Goal: Information Seeking & Learning: Find specific fact

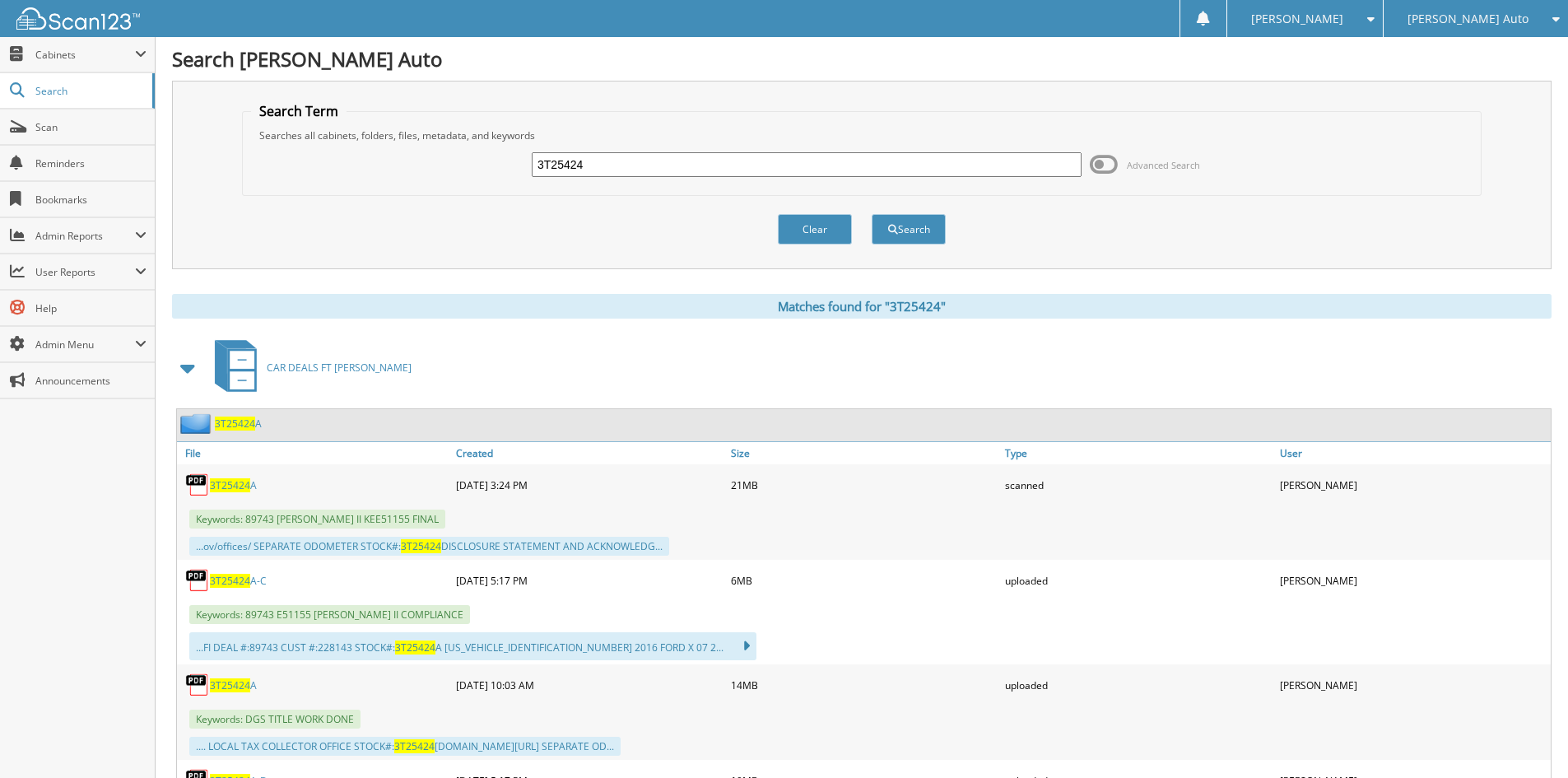
drag, startPoint x: 694, startPoint y: 173, endPoint x: 176, endPoint y: 145, distance: 518.8
click at [215, 149] on div "Search Term Searches all cabinets, folders, files, metadata, and keywords 3T254…" at bounding box center [861, 175] width 1379 height 188
type input "[PERSON_NAME]"
click at [1096, 180] on div "[PERSON_NAME] Advanced Search" at bounding box center [861, 164] width 1221 height 45
click at [1100, 163] on span at bounding box center [1104, 164] width 28 height 25
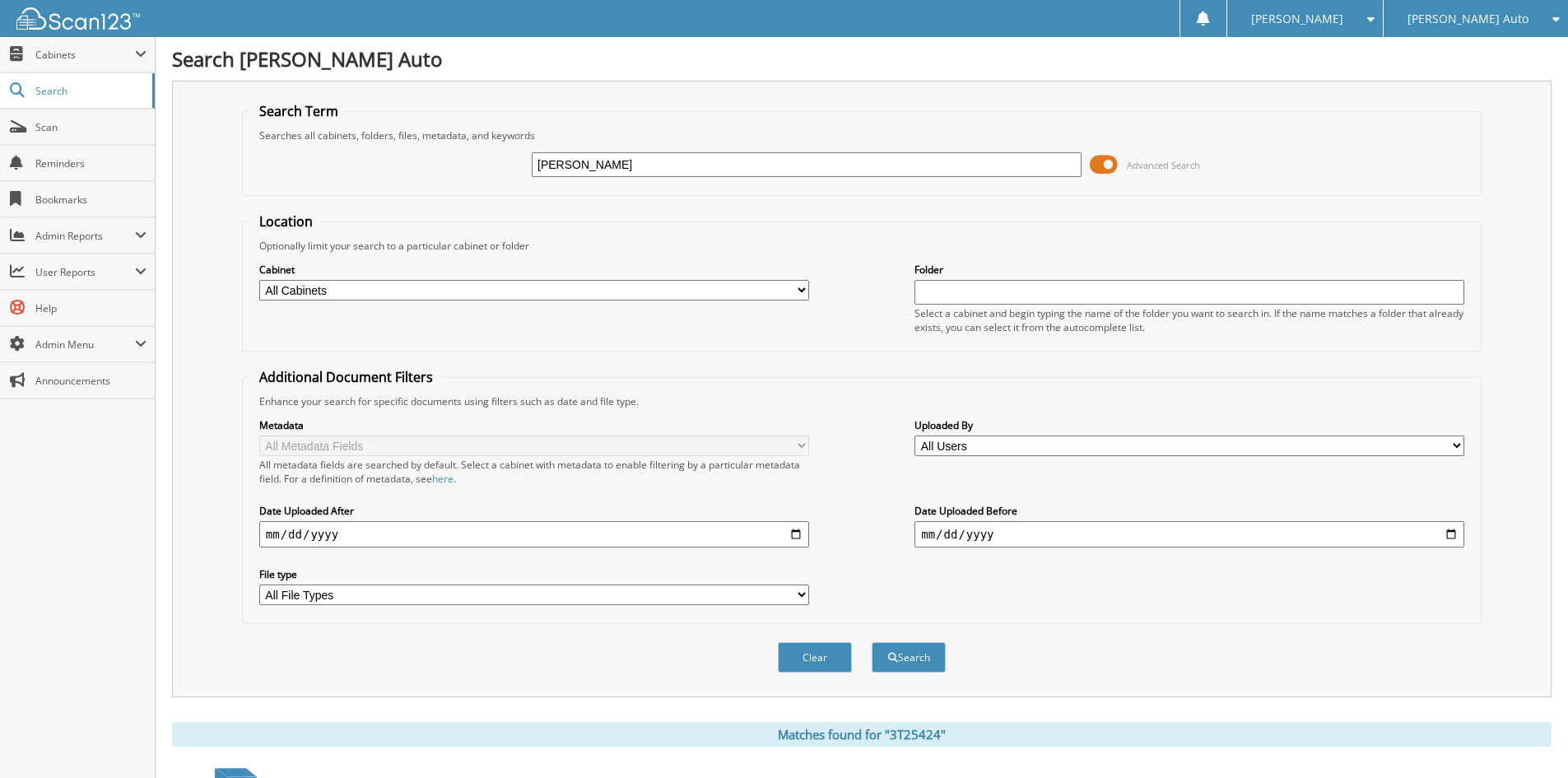
click at [684, 290] on select "All Cabinets ACCOUNTS PAYABLE CHEVROLET ACCOUNTS PAYABLE FT [PERSON_NAME] ACCOU…" at bounding box center [534, 290] width 550 height 21
click at [259, 280] on select "All Cabinets ACCOUNTS PAYABLE CHEVROLET ACCOUNTS PAYABLE FT [PERSON_NAME] ACCOU…" at bounding box center [534, 290] width 550 height 21
drag, startPoint x: 383, startPoint y: 282, endPoint x: 368, endPoint y: 300, distance: 23.4
click at [382, 282] on select "All Cabinets ACCOUNTS PAYABLE CHEVROLET ACCOUNTS PAYABLE FT PIERCE ACCOUNTS PAY…" at bounding box center [534, 290] width 550 height 21
select select "51696"
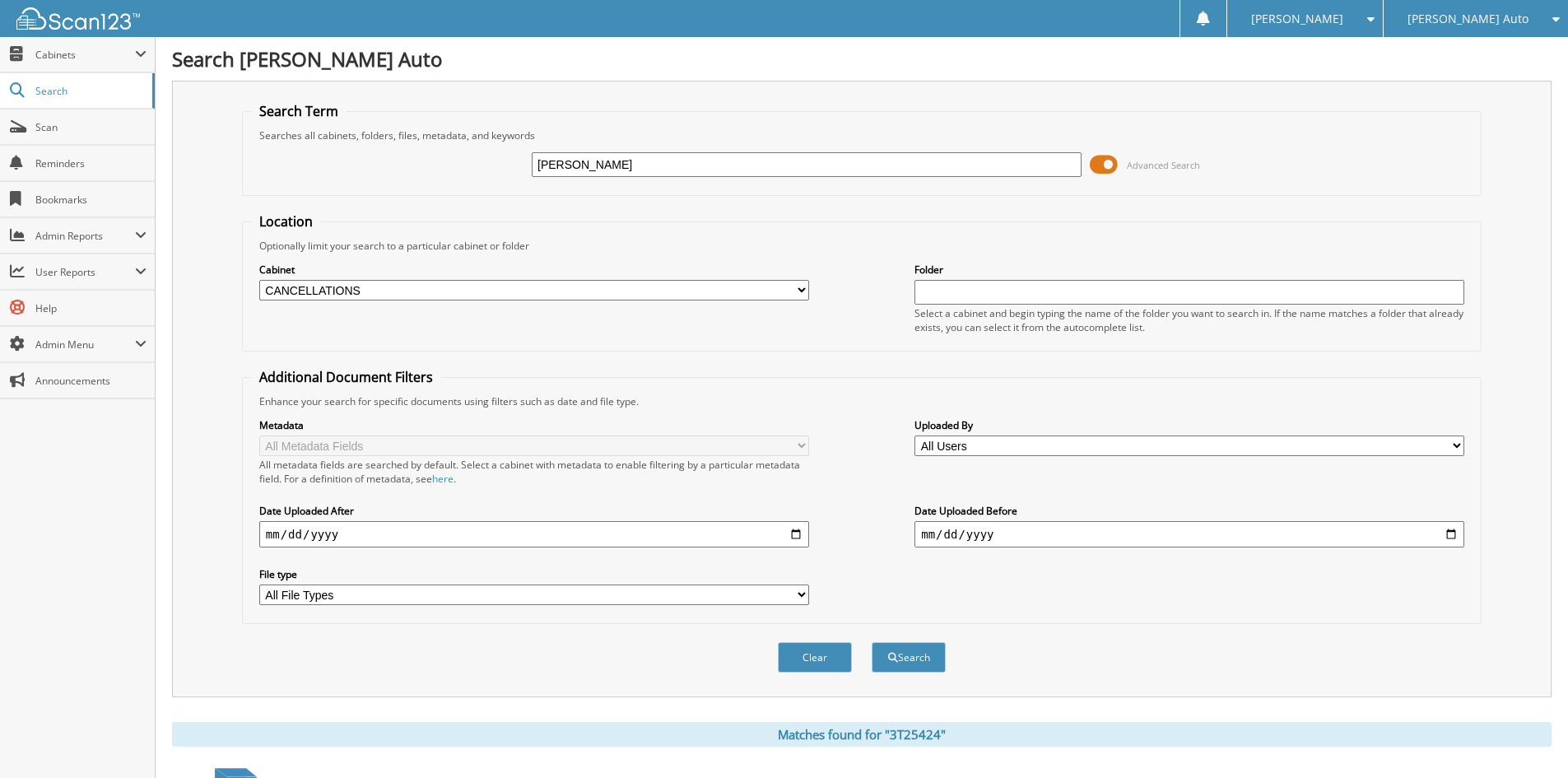
click at [259, 280] on select "All Cabinets ACCOUNTS PAYABLE CHEVROLET ACCOUNTS PAYABLE FT PIERCE ACCOUNTS PAY…" at bounding box center [534, 290] width 550 height 21
click at [918, 657] on button "Search" at bounding box center [908, 657] width 74 height 31
click at [1104, 176] on span at bounding box center [1104, 164] width 28 height 25
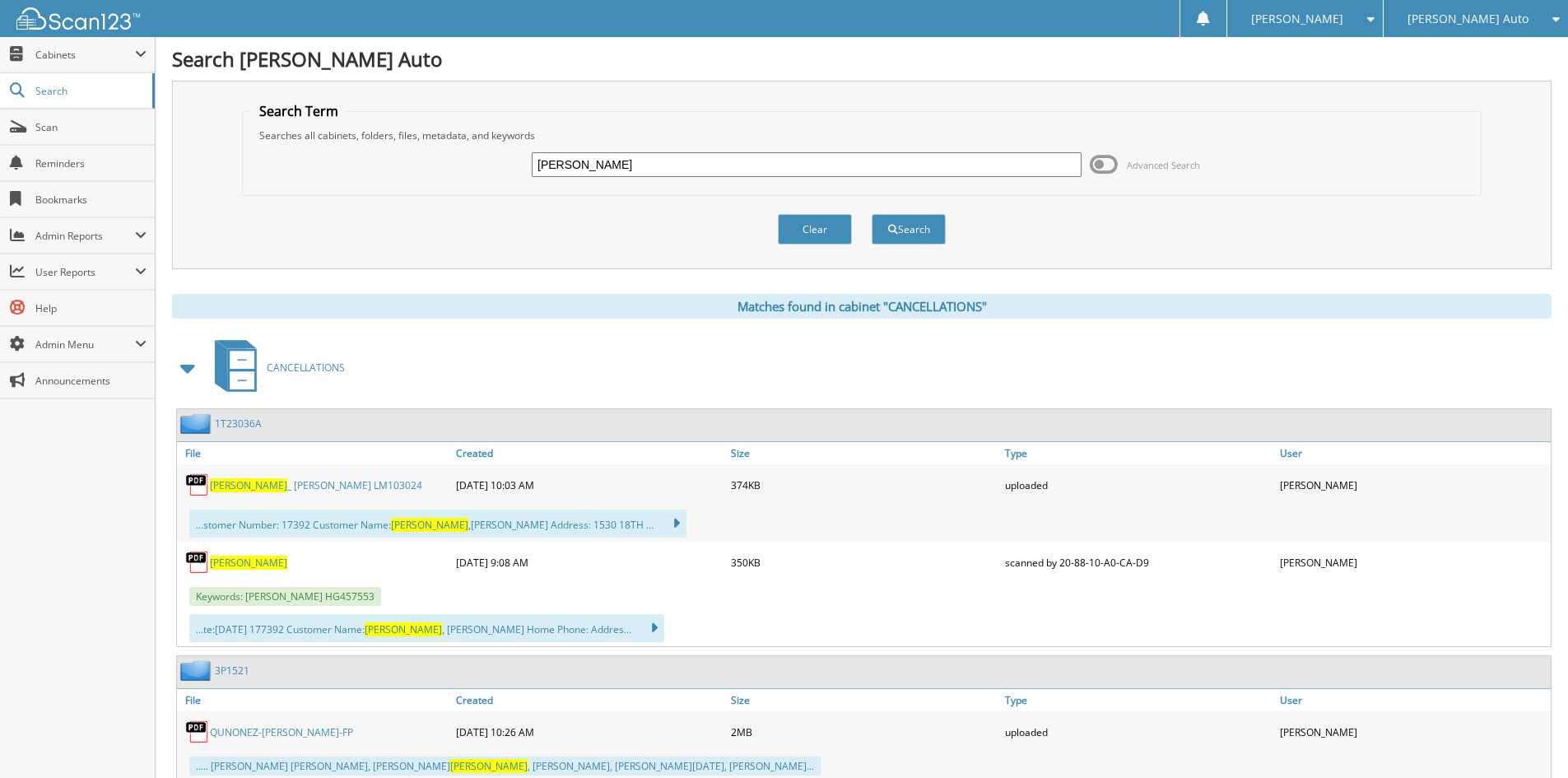
click at [275, 482] on link "ZIMMERMAN _ JUSTIN LM103024" at bounding box center [315, 485] width 212 height 14
click at [252, 559] on span "[PERSON_NAME]" at bounding box center [249, 562] width 78 height 14
drag, startPoint x: 634, startPoint y: 162, endPoint x: 0, endPoint y: 109, distance: 636.2
click at [103, 126] on body "Brittney R. Settings Logout Dyer Auto Dyer Chevrolet of Lake Wales Dyer Kia" at bounding box center [784, 415] width 1568 height 830
type input "DOBSON"
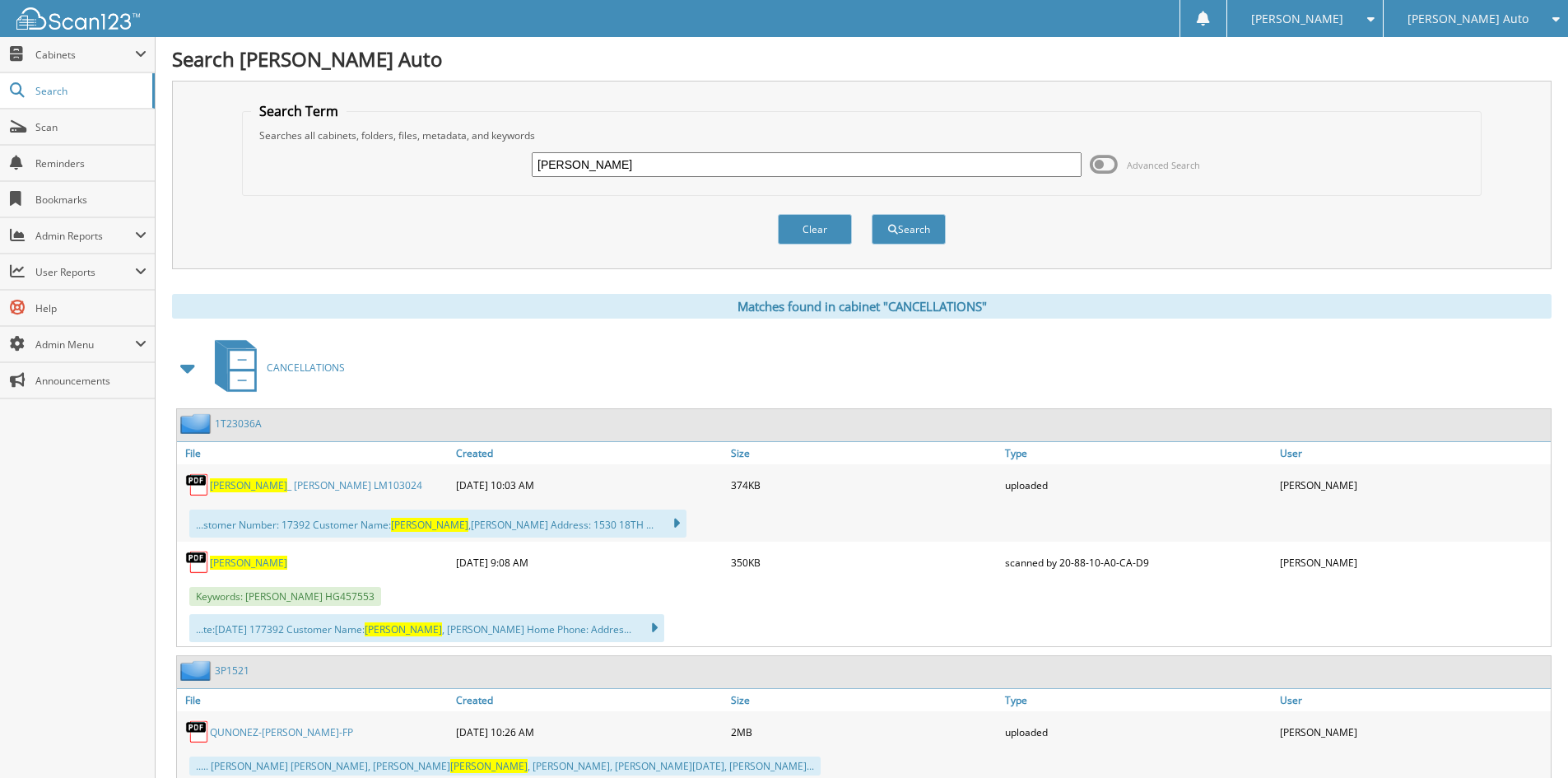
click at [871, 214] on button "Search" at bounding box center [908, 229] width 74 height 31
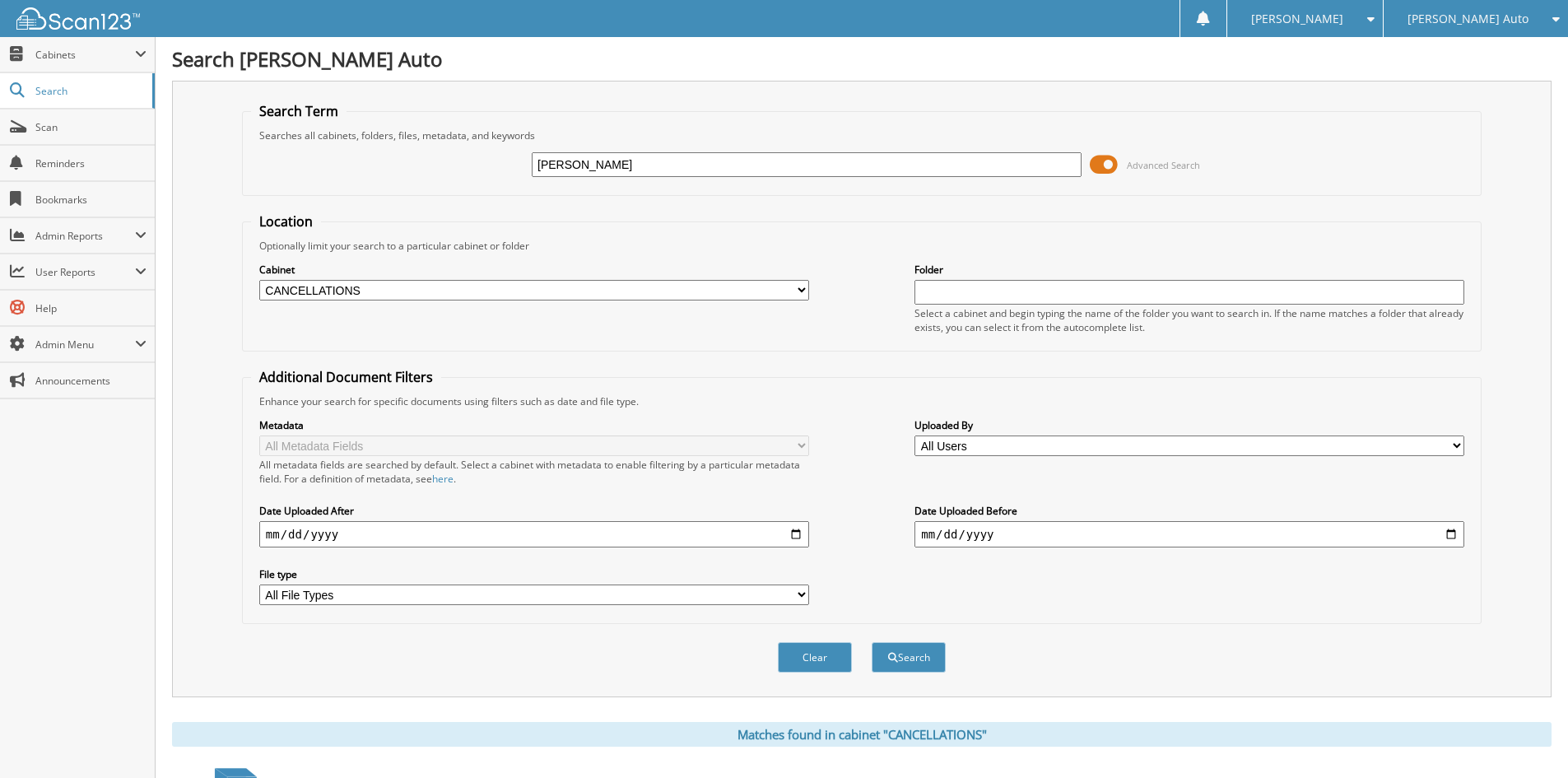
click at [1104, 165] on span at bounding box center [1104, 164] width 28 height 25
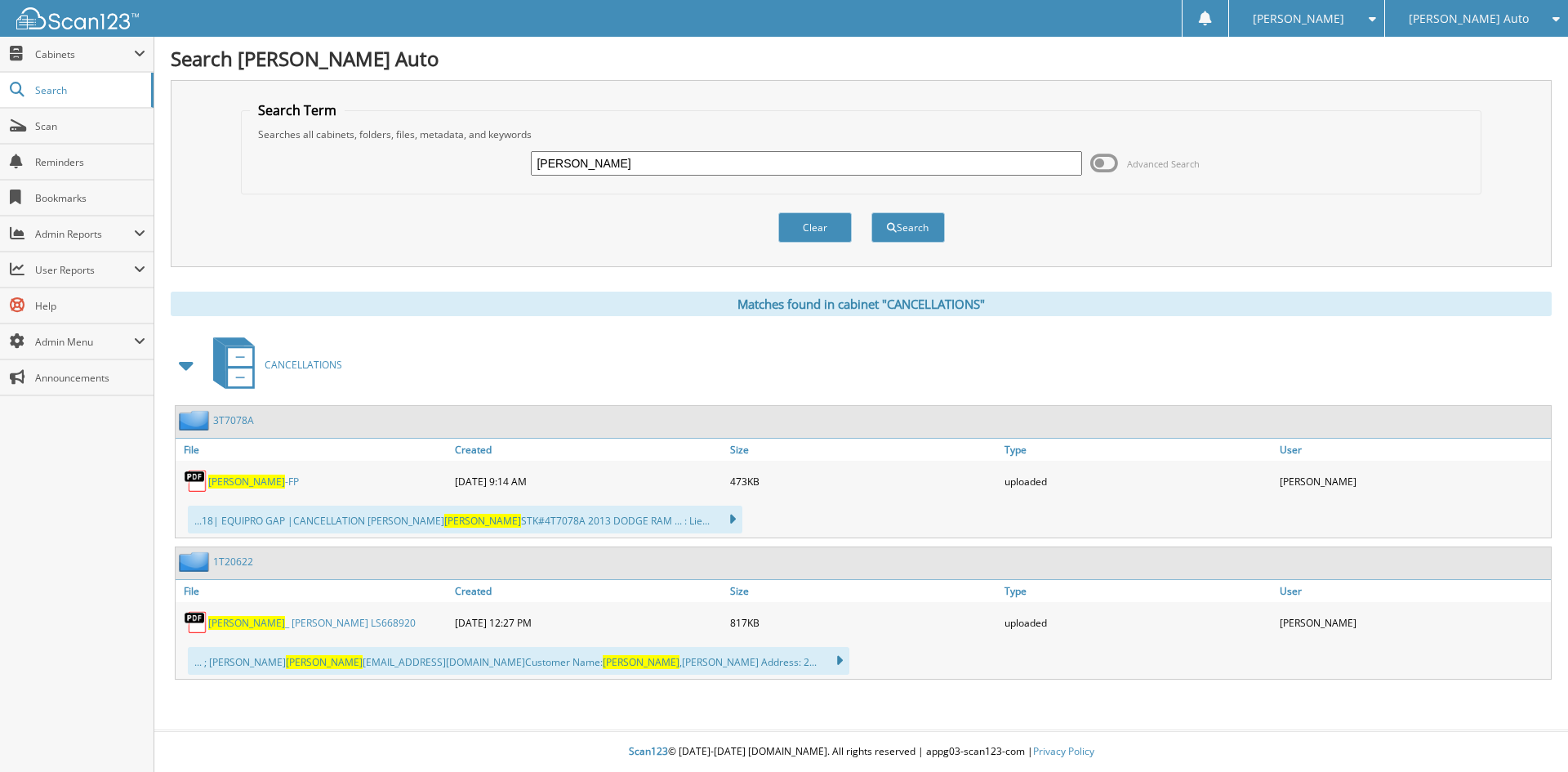
click at [326, 622] on link "DOBSON _ ASHLEY LS668920" at bounding box center [311, 622] width 207 height 14
drag, startPoint x: 551, startPoint y: 153, endPoint x: 124, endPoint y: 161, distance: 427.1
click at [159, 161] on div "Search Dyer Auto Search Term Searches all cabinets, folders, files, metadata, a…" at bounding box center [860, 386] width 1413 height 772
type input "HARRISON"
click at [871, 212] on button "Search" at bounding box center [908, 227] width 74 height 30
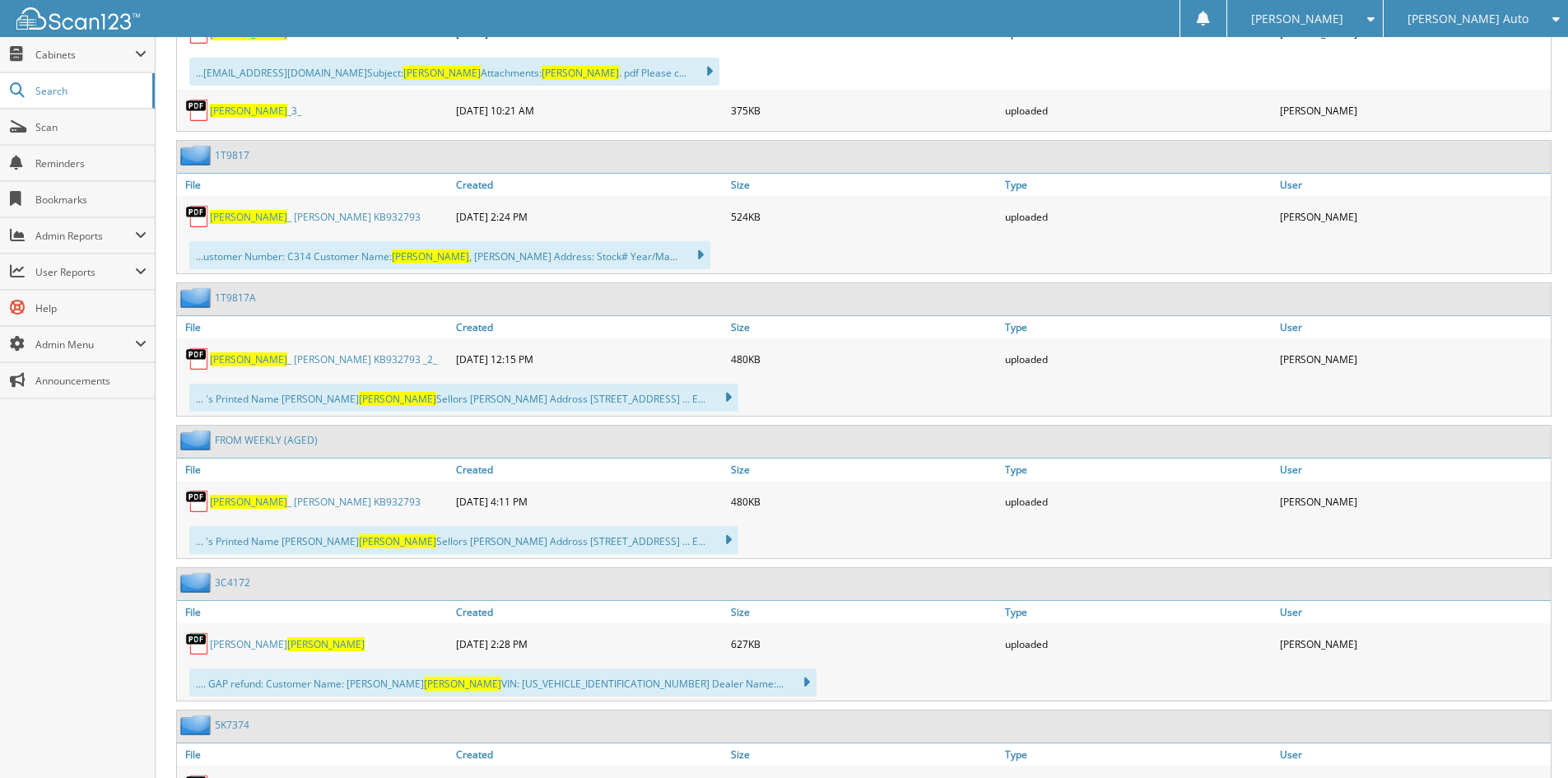
scroll to position [988, 0]
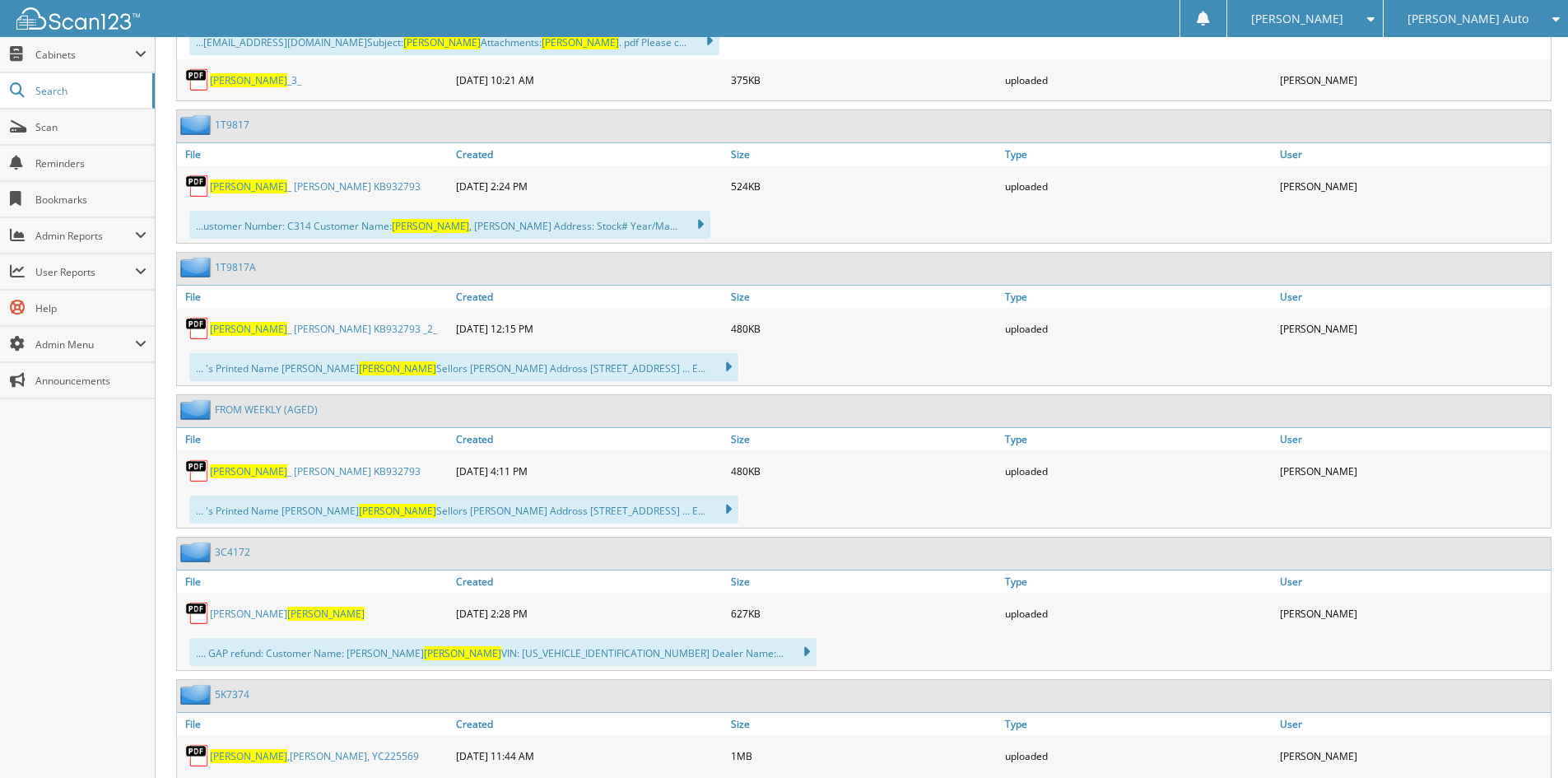
click at [296, 182] on link "HARRISON _ KARL KB932793" at bounding box center [315, 186] width 211 height 14
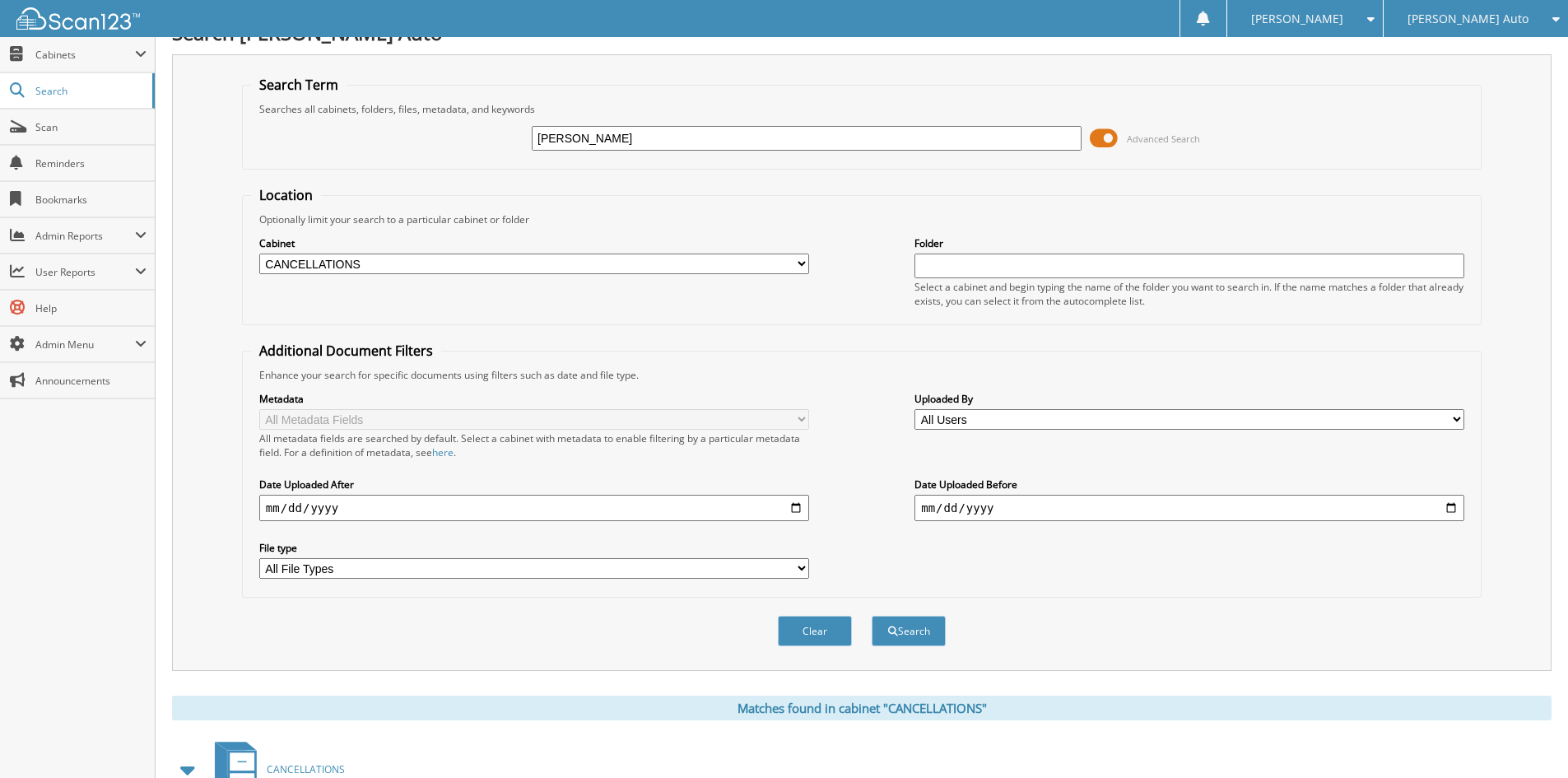
scroll to position [0, 0]
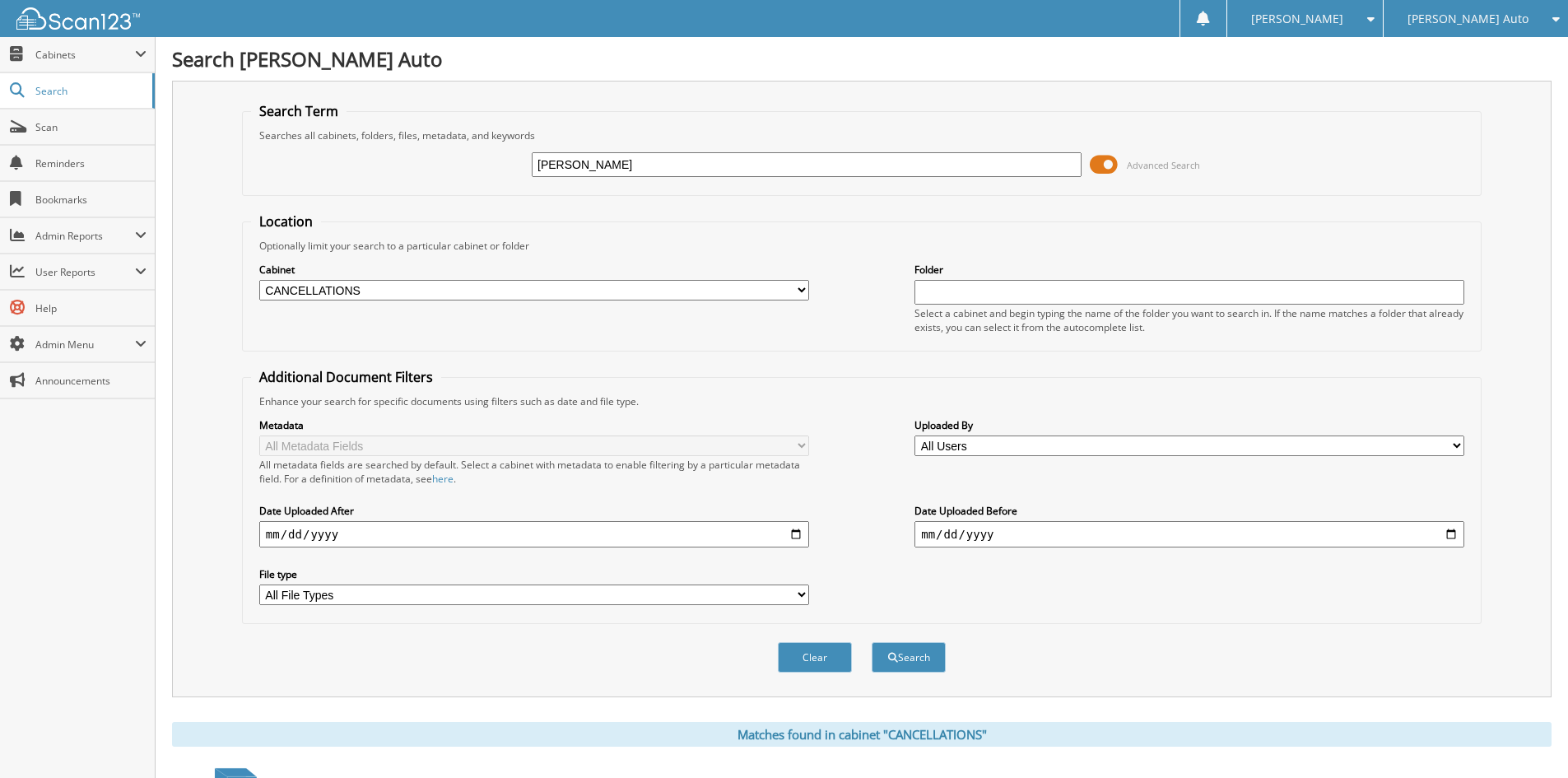
drag, startPoint x: 662, startPoint y: 154, endPoint x: 401, endPoint y: 159, distance: 261.0
click at [421, 159] on div "HARRISON Advanced Search" at bounding box center [861, 164] width 1221 height 45
drag, startPoint x: 384, startPoint y: 165, endPoint x: 230, endPoint y: 162, distance: 154.0
click at [278, 159] on div "HARRISON Advanced Search" at bounding box center [861, 164] width 1221 height 45
type input "WHEATLEY"
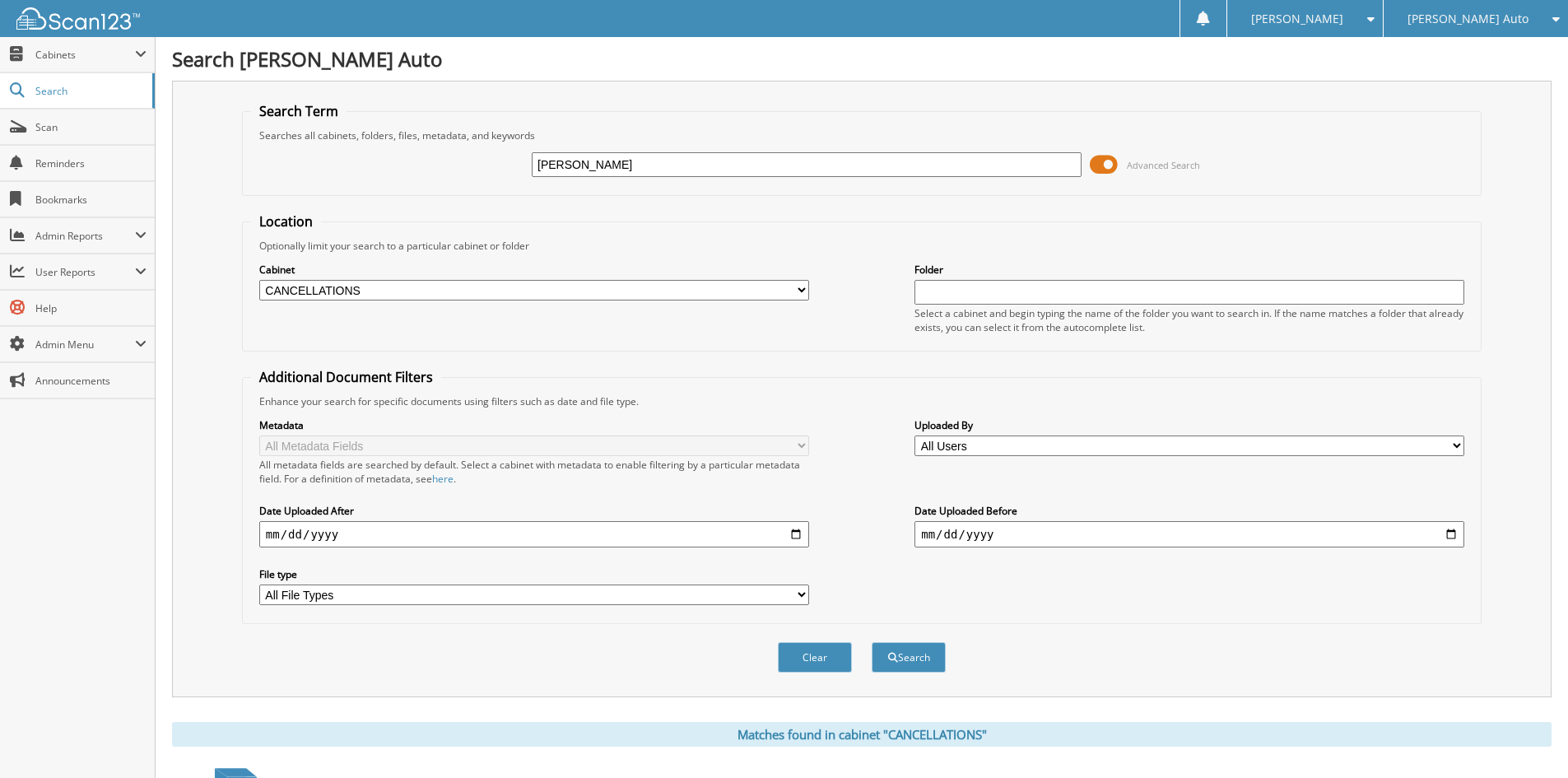
click at [871, 642] on button "Search" at bounding box center [908, 657] width 74 height 31
click at [1106, 165] on span at bounding box center [1104, 164] width 28 height 25
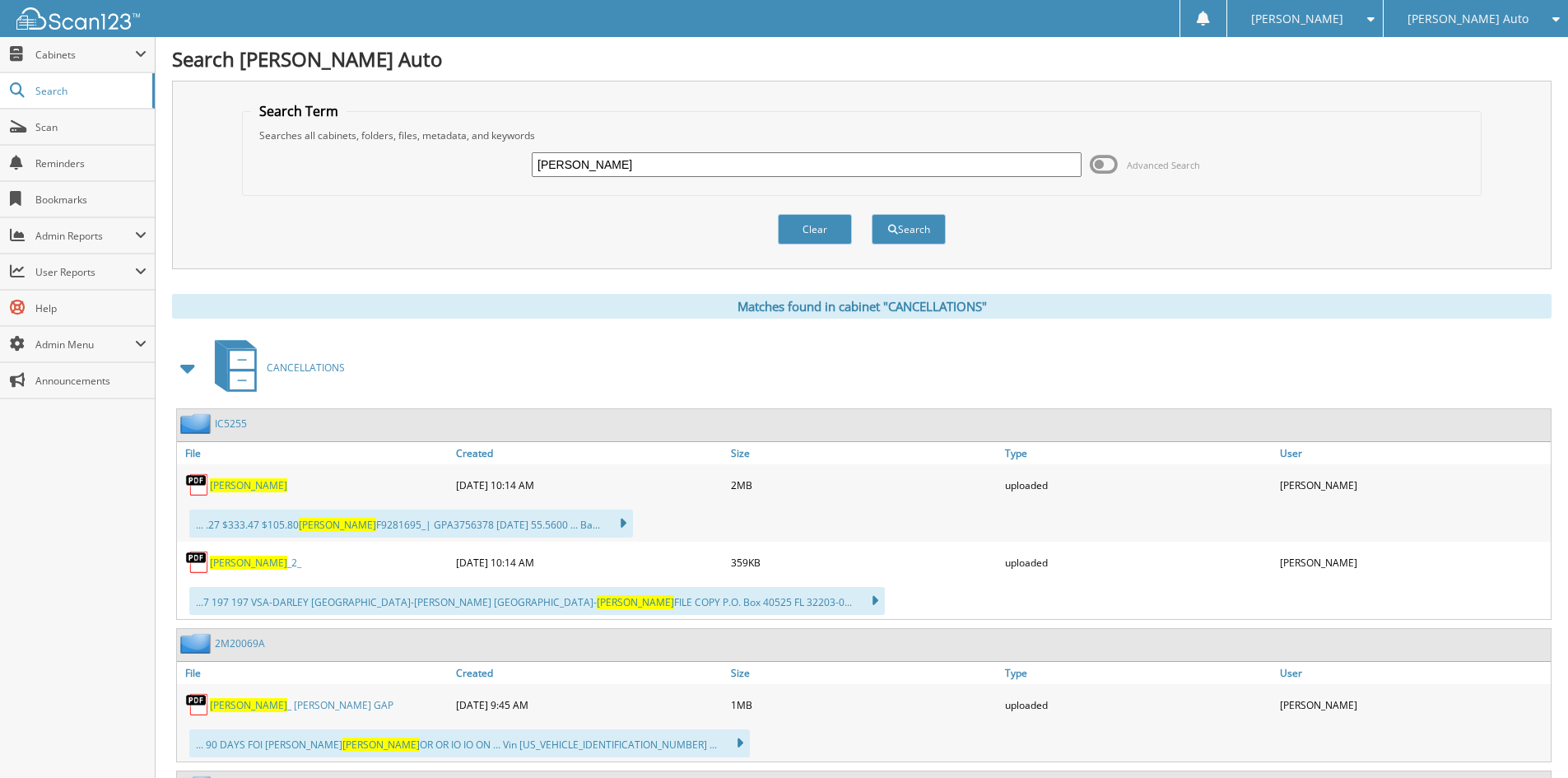
click at [308, 708] on link "WHEATLEY _ ALAN GAP" at bounding box center [301, 704] width 183 height 14
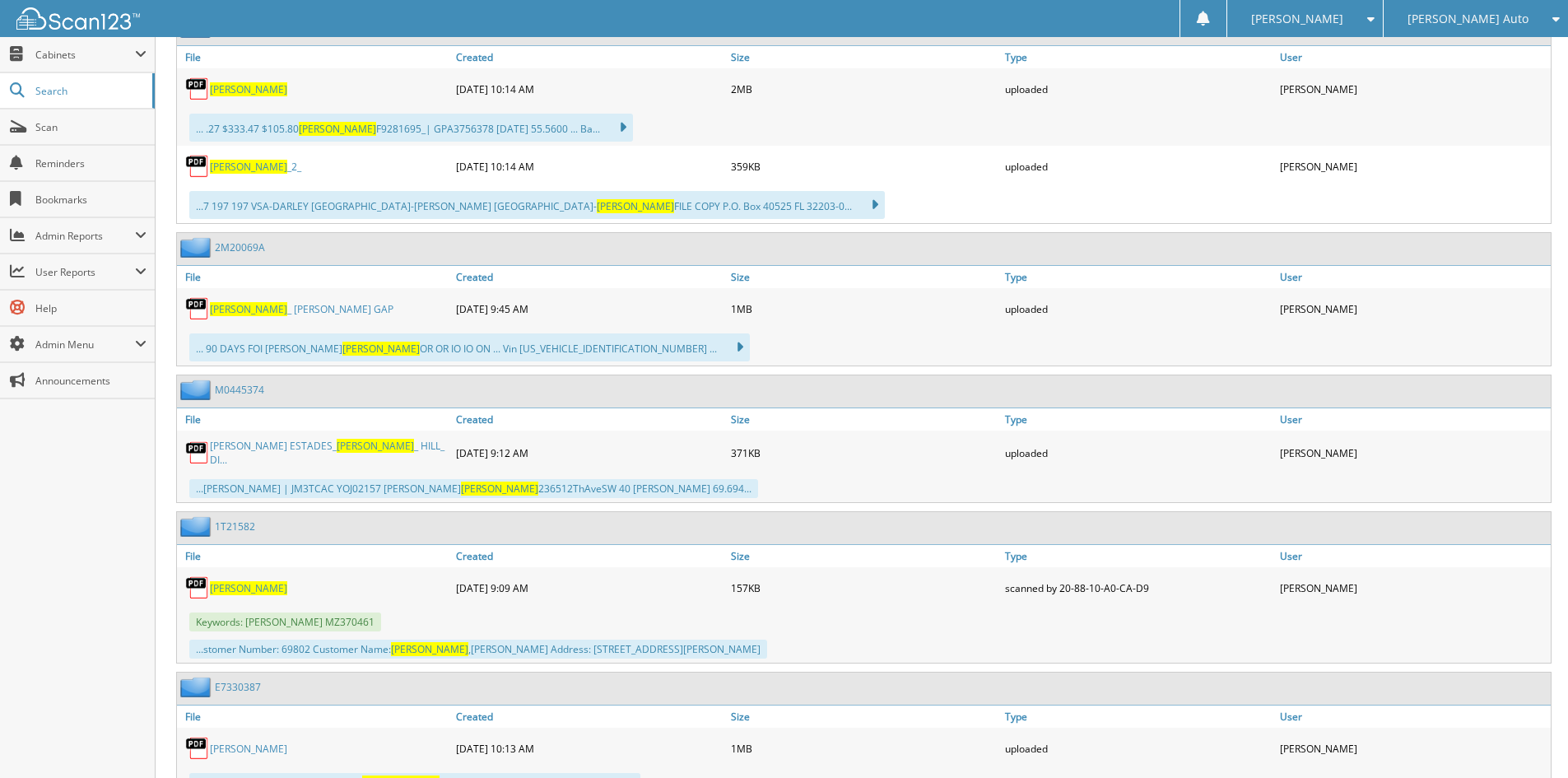
scroll to position [411, 0]
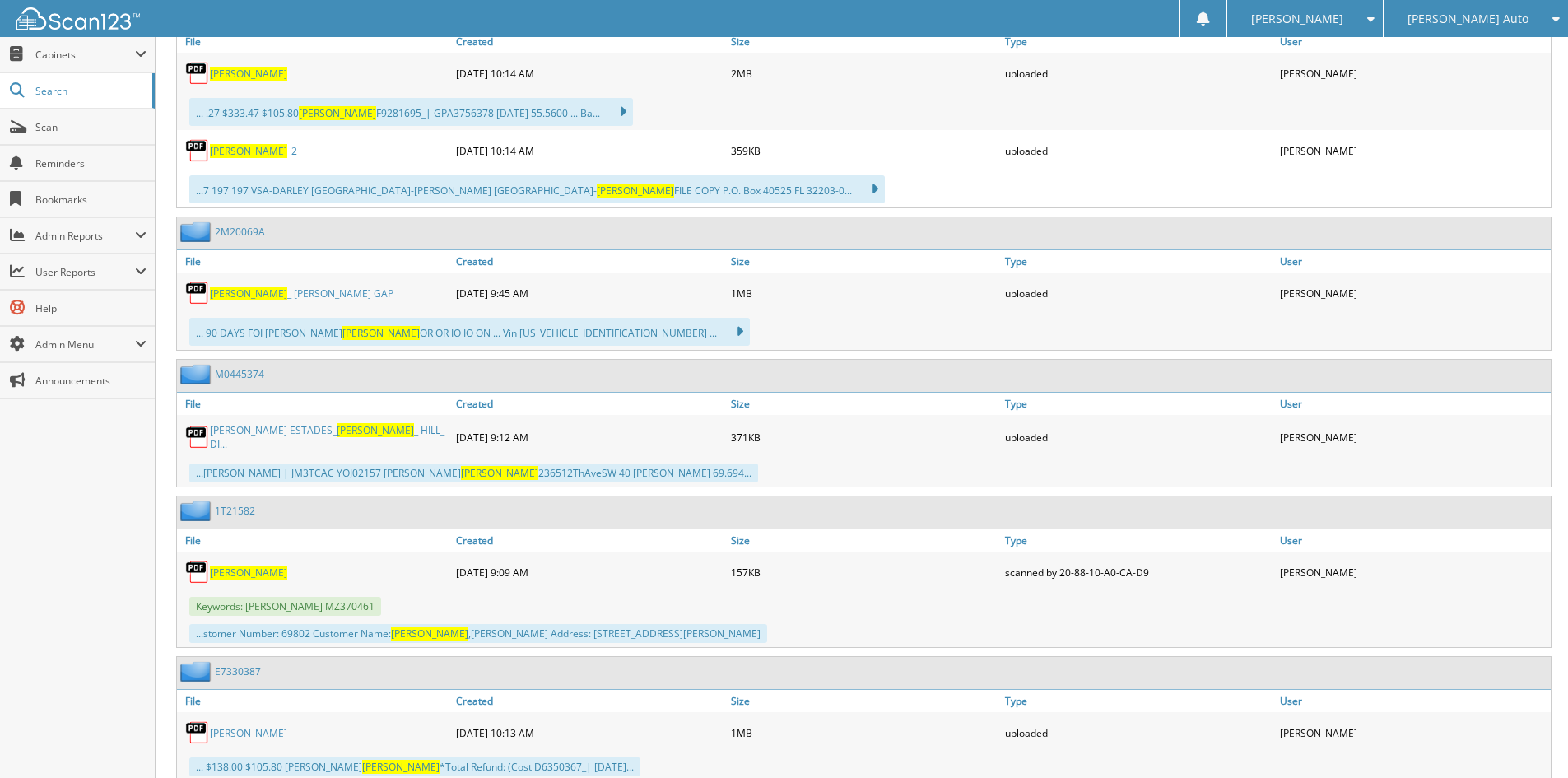
click at [222, 566] on span "WHEATLEY" at bounding box center [249, 572] width 78 height 14
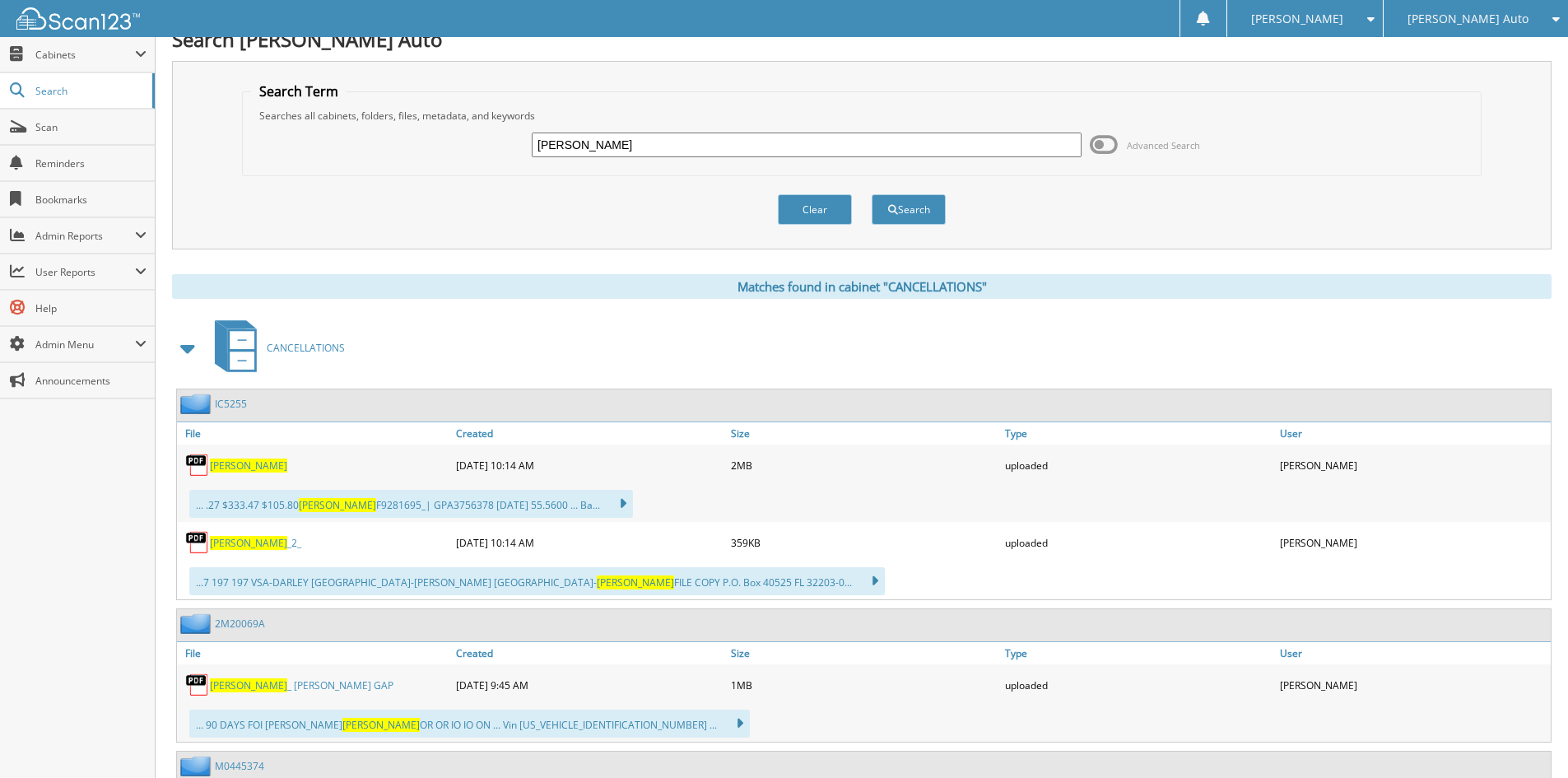
scroll to position [0, 0]
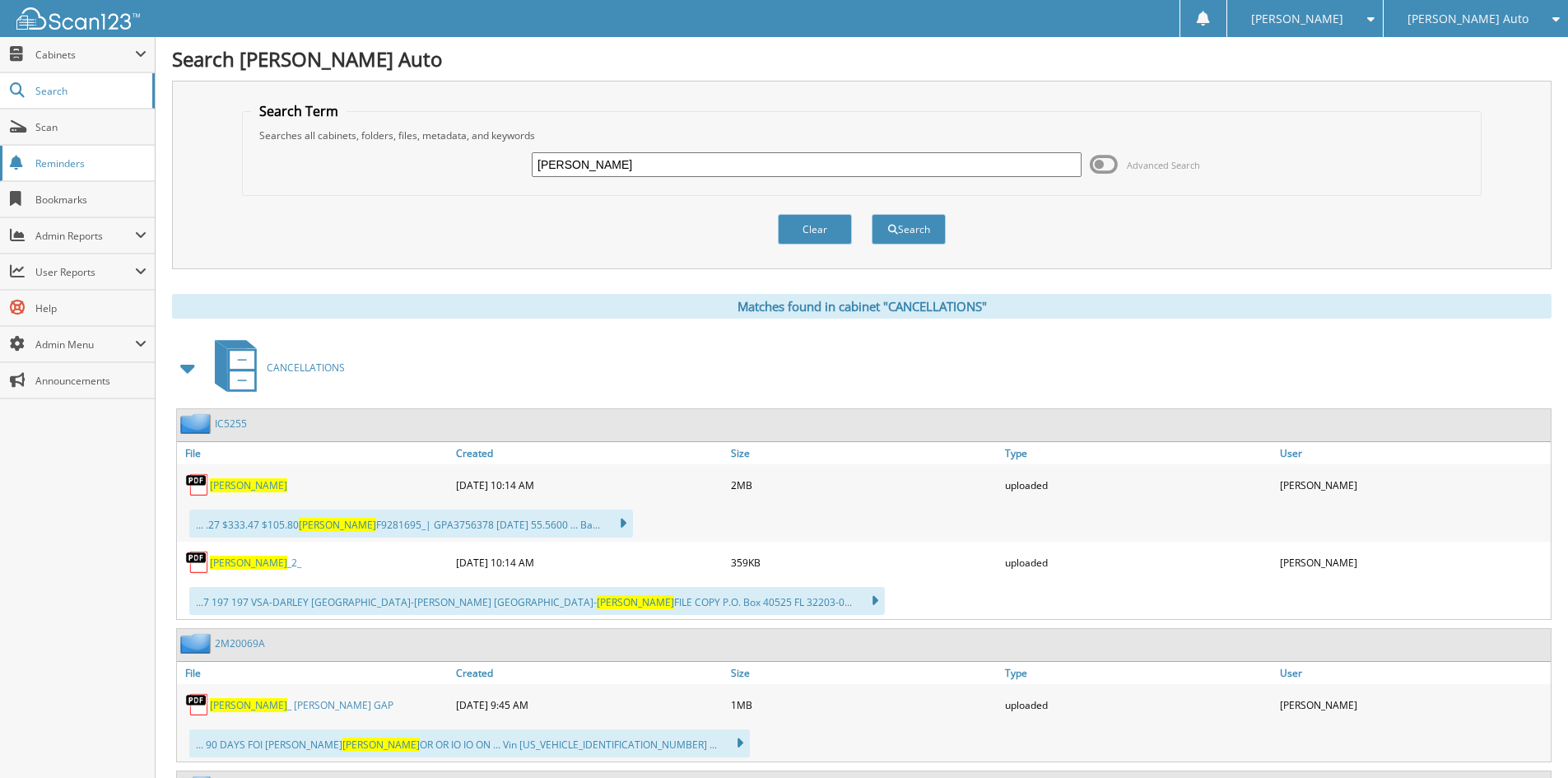
drag, startPoint x: 623, startPoint y: 164, endPoint x: 0, endPoint y: 162, distance: 623.0
click at [281, 153] on div "WHEATLEY Advanced Search" at bounding box center [861, 164] width 1221 height 45
type input "1T25353"
click at [871, 214] on button "Search" at bounding box center [908, 229] width 74 height 31
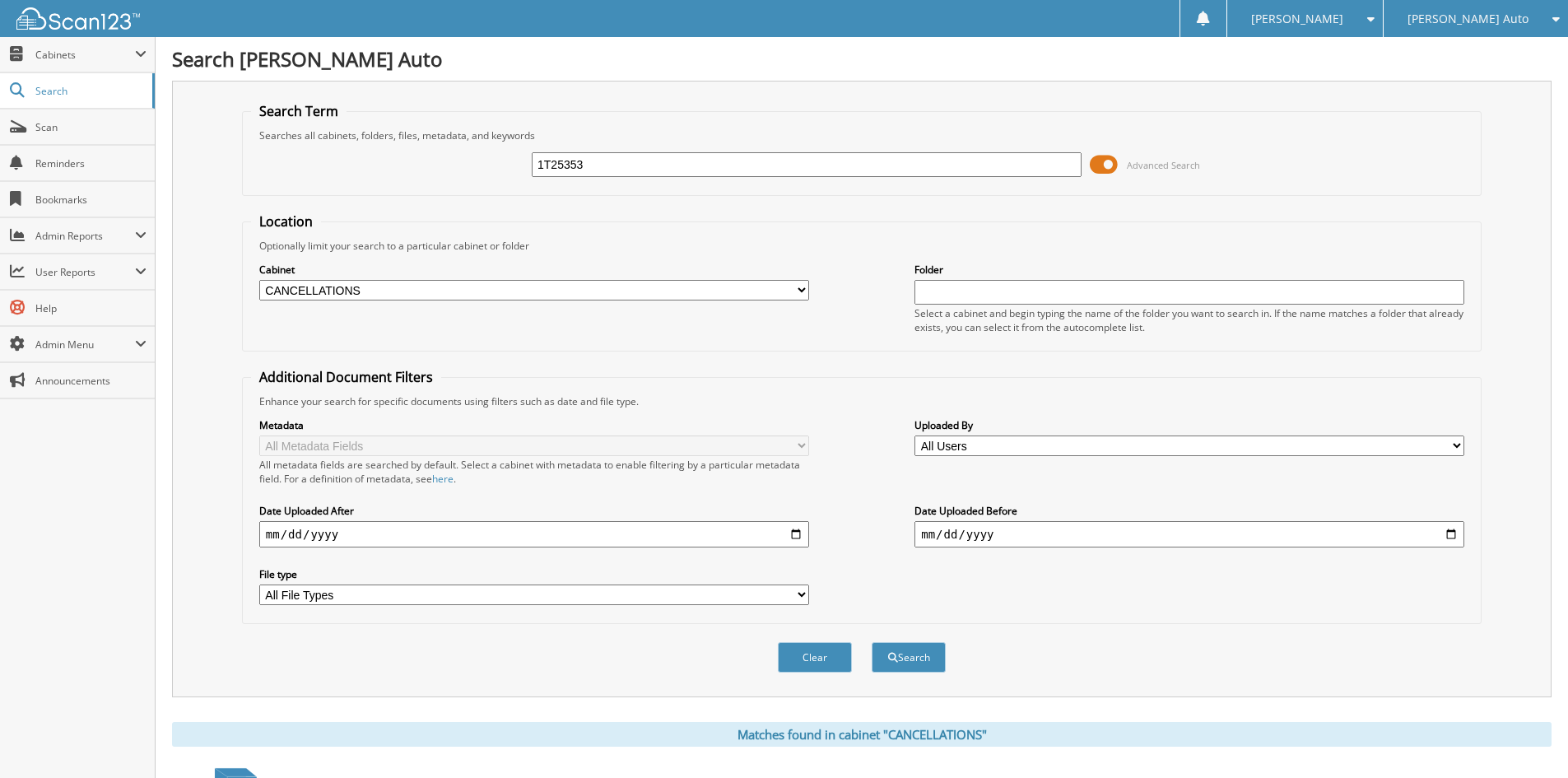
click at [1109, 164] on span at bounding box center [1104, 164] width 28 height 25
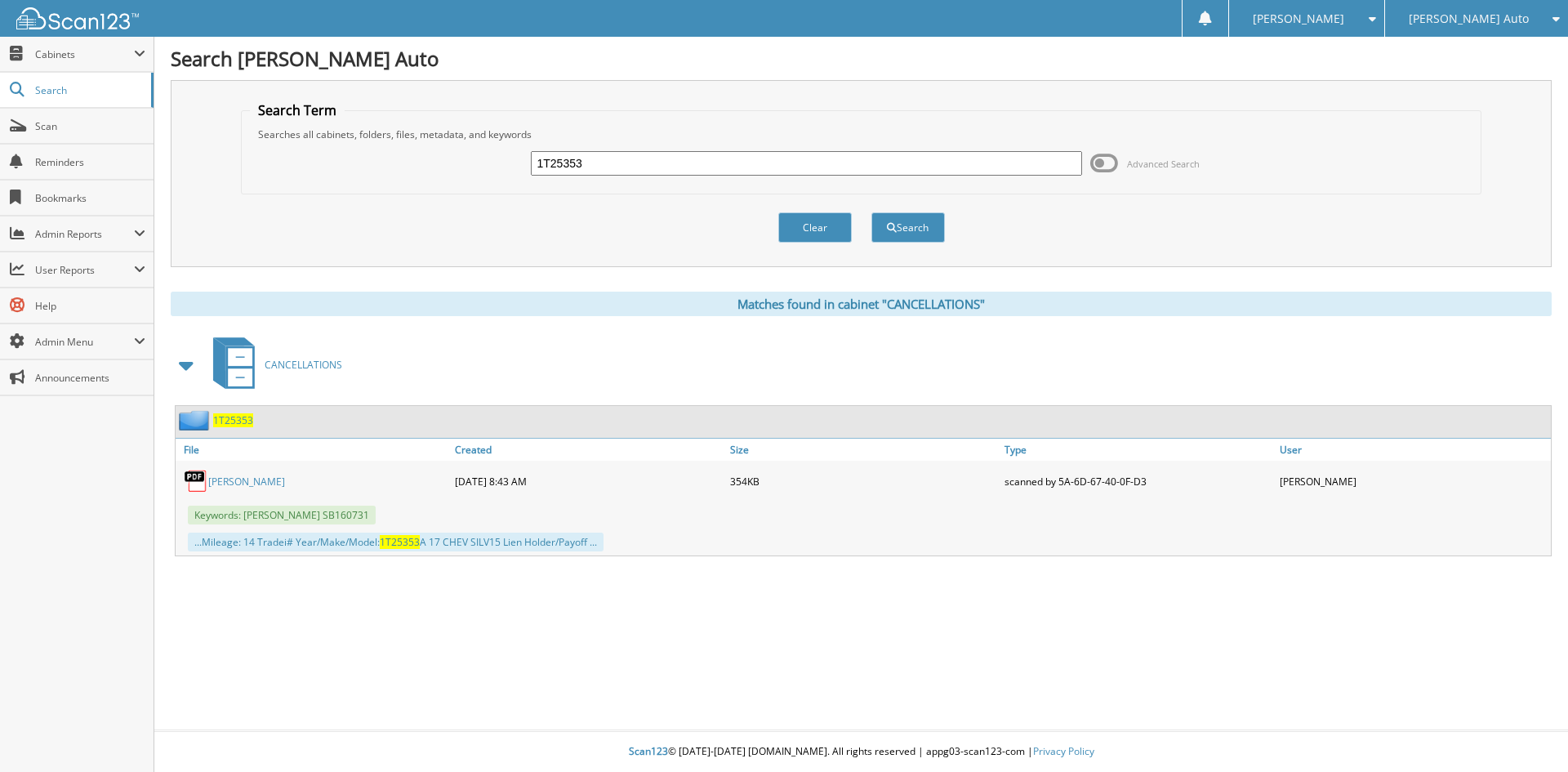
click at [236, 481] on link "[PERSON_NAME]" at bounding box center [247, 481] width 77 height 14
click at [222, 152] on div "Search Term Searches all cabinets, folders, files, metadata, and keywords 1T253…" at bounding box center [860, 174] width 1380 height 187
type input "133608"
click at [871, 212] on button "Search" at bounding box center [908, 227] width 74 height 30
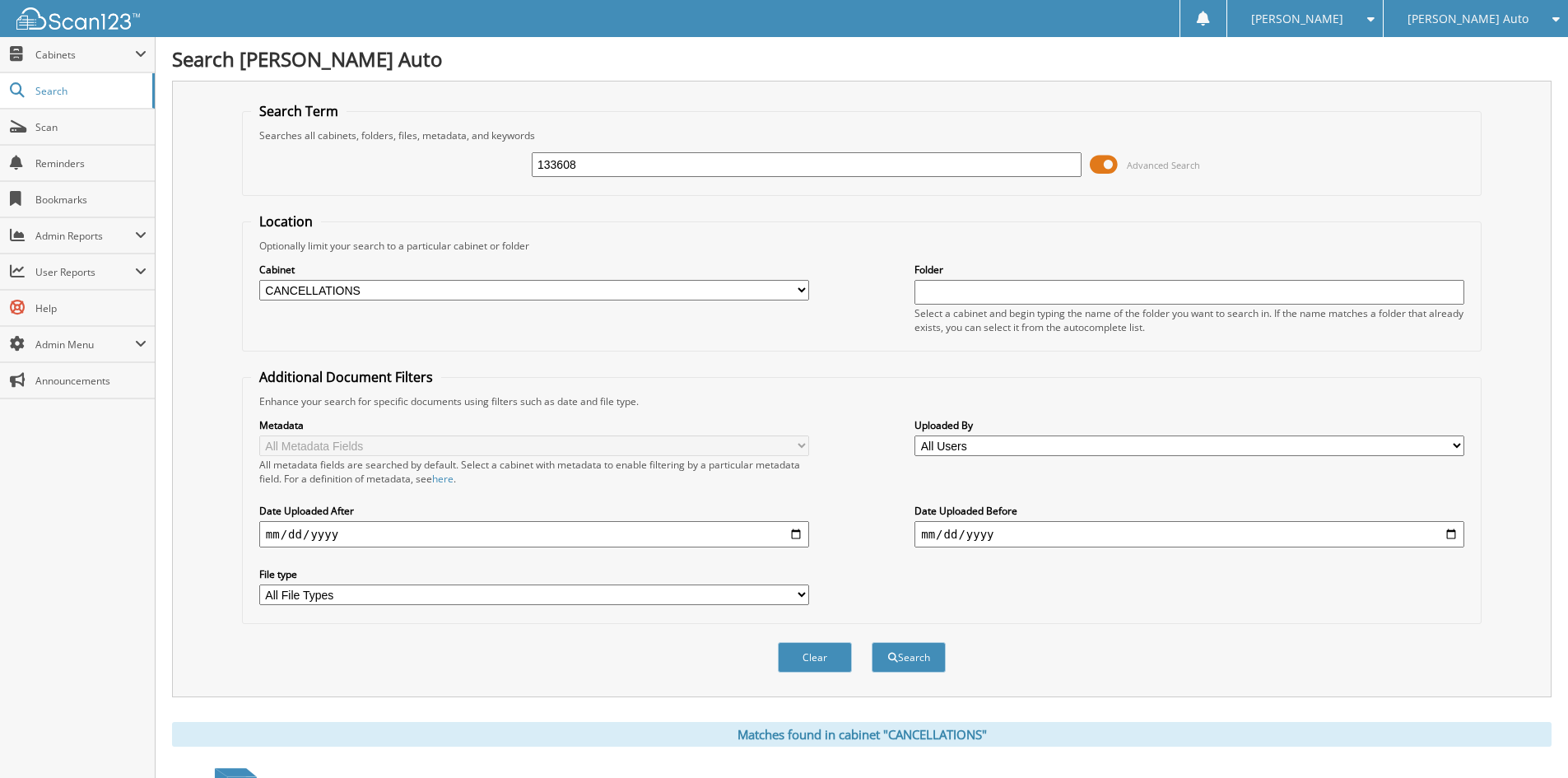
click at [1105, 163] on span at bounding box center [1104, 164] width 28 height 25
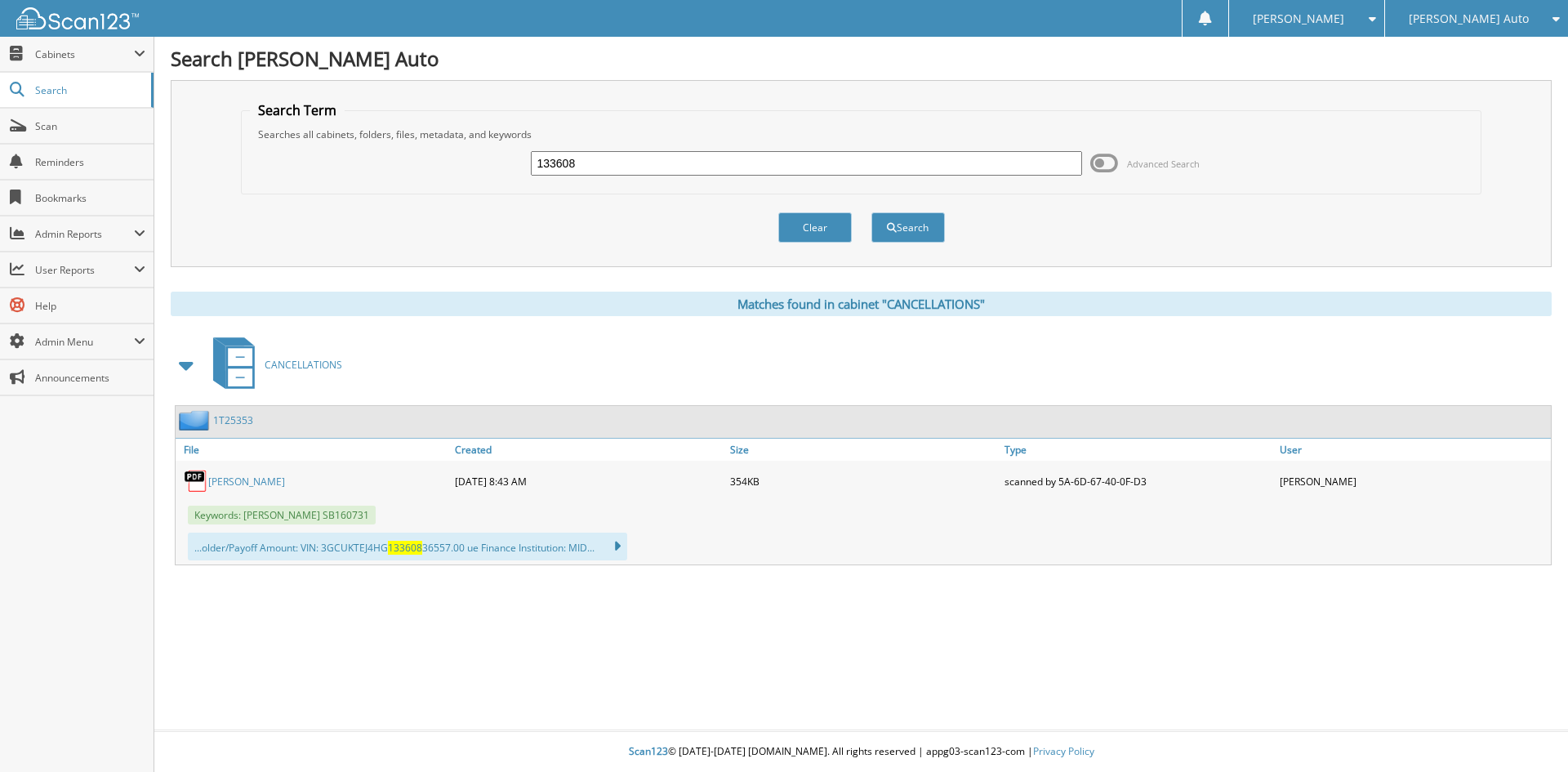
click at [1105, 160] on span at bounding box center [1104, 163] width 28 height 25
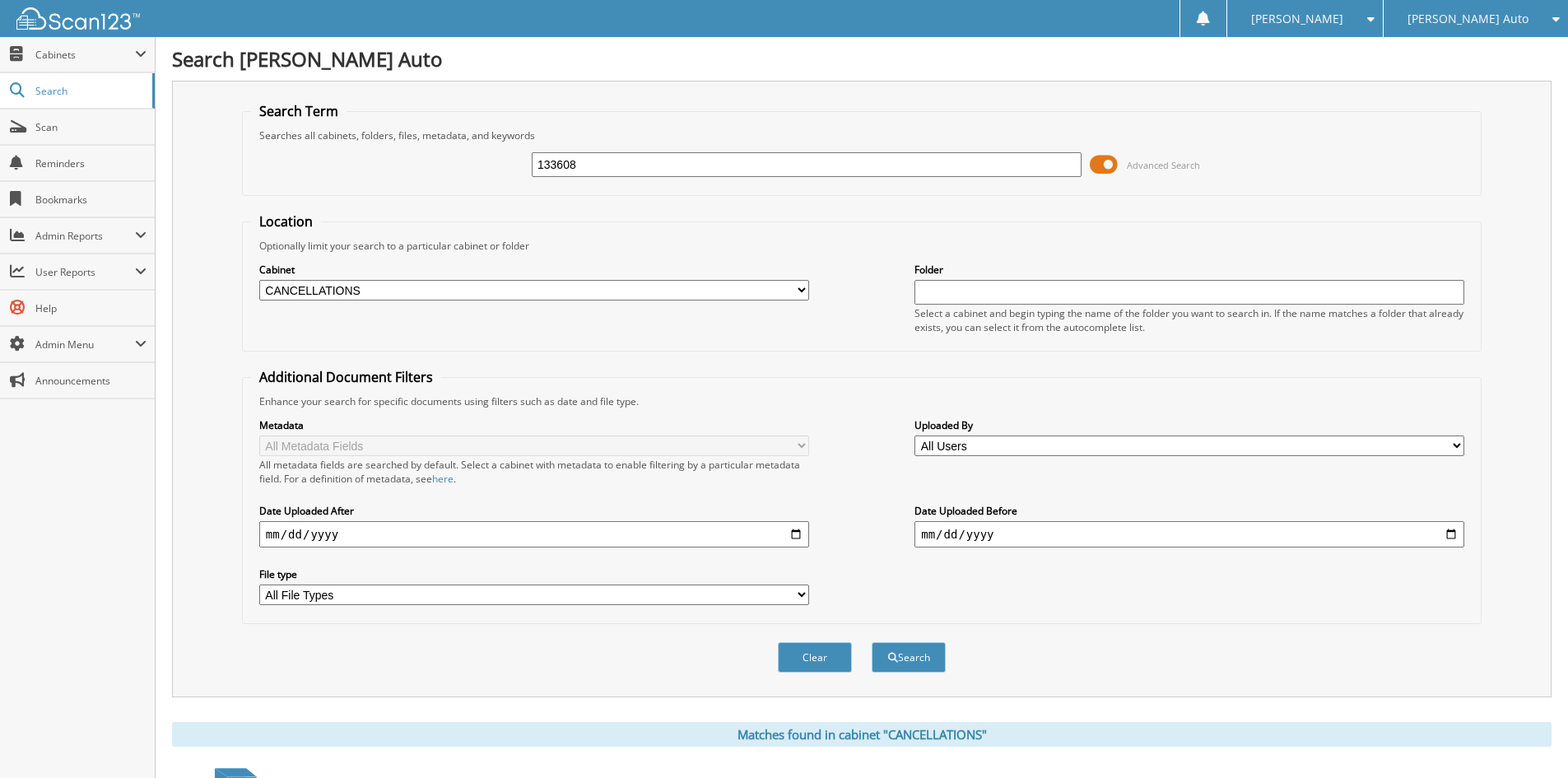
click at [425, 291] on select "All Cabinets ACCOUNTS PAYABLE CHEVROLET ACCOUNTS PAYABLE FT [PERSON_NAME] ACCOU…" at bounding box center [534, 290] width 550 height 21
select select "2381"
click at [259, 280] on select "All Cabinets ACCOUNTS PAYABLE CHEVROLET ACCOUNTS PAYABLE FT [PERSON_NAME] ACCOU…" at bounding box center [534, 290] width 550 height 21
click at [907, 662] on button "Search" at bounding box center [908, 657] width 74 height 31
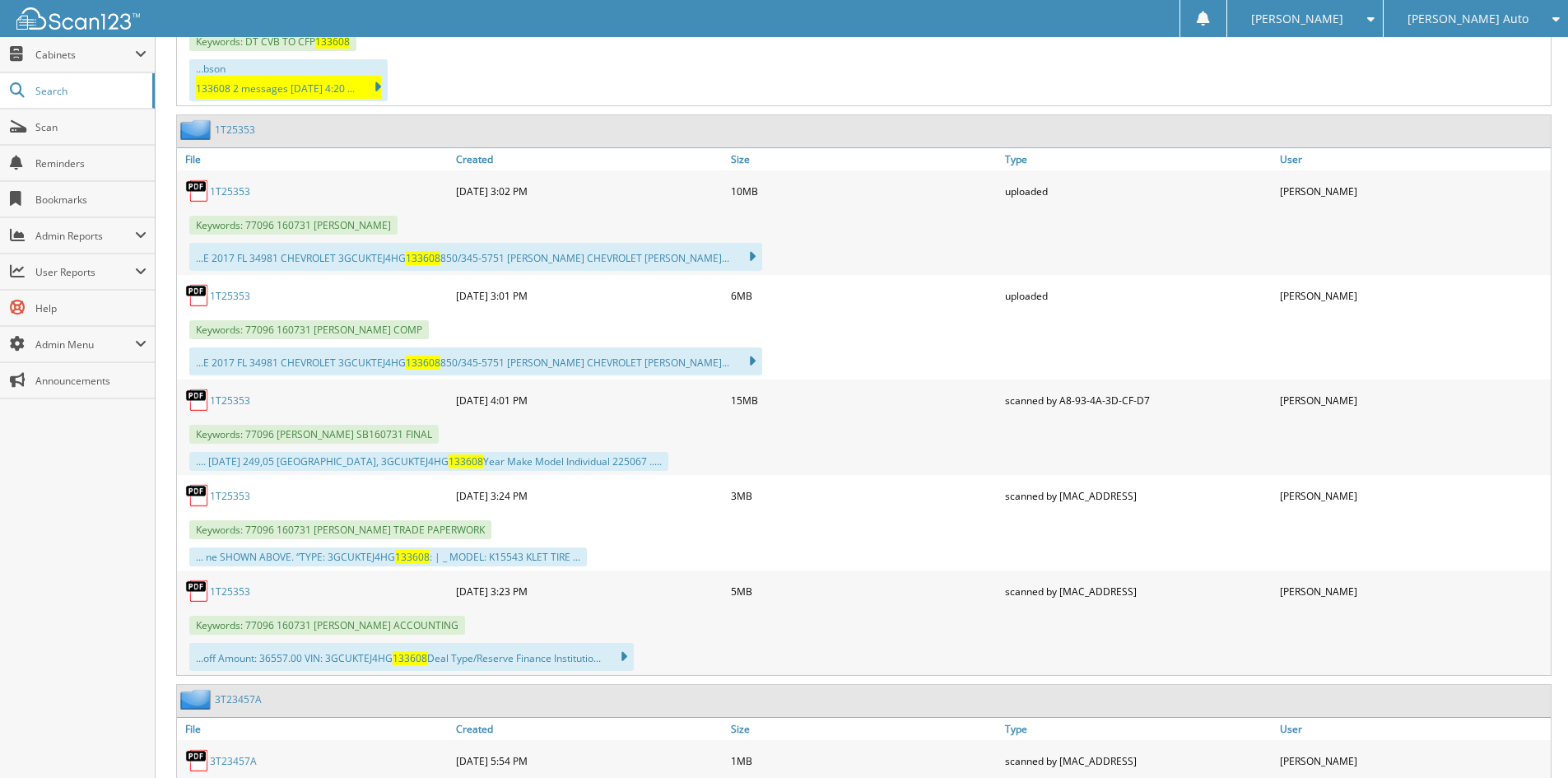
scroll to position [1811, 0]
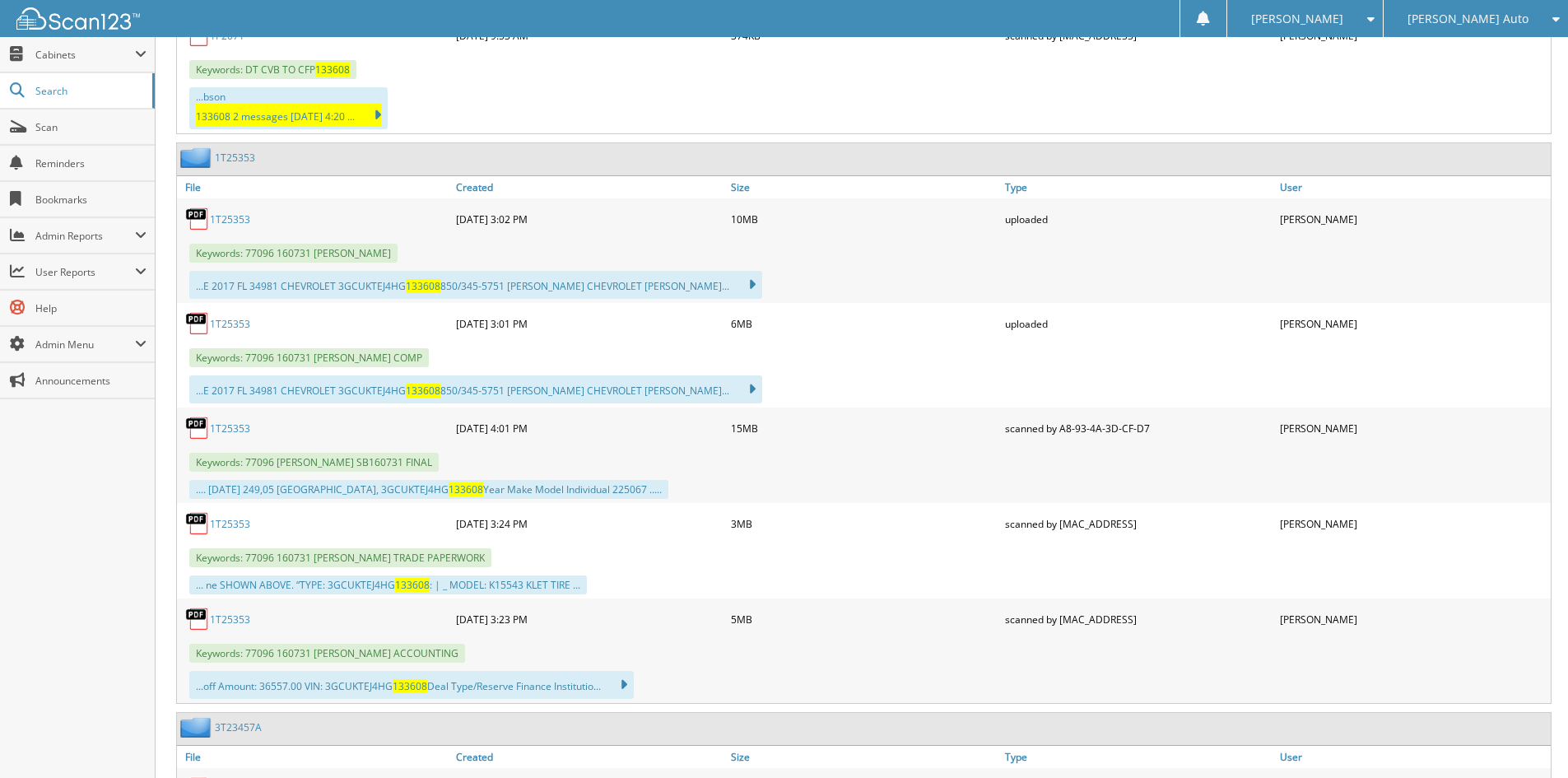
click at [235, 317] on link "1T25353" at bounding box center [230, 324] width 40 height 14
click at [224, 613] on link "1T25353" at bounding box center [230, 619] width 40 height 14
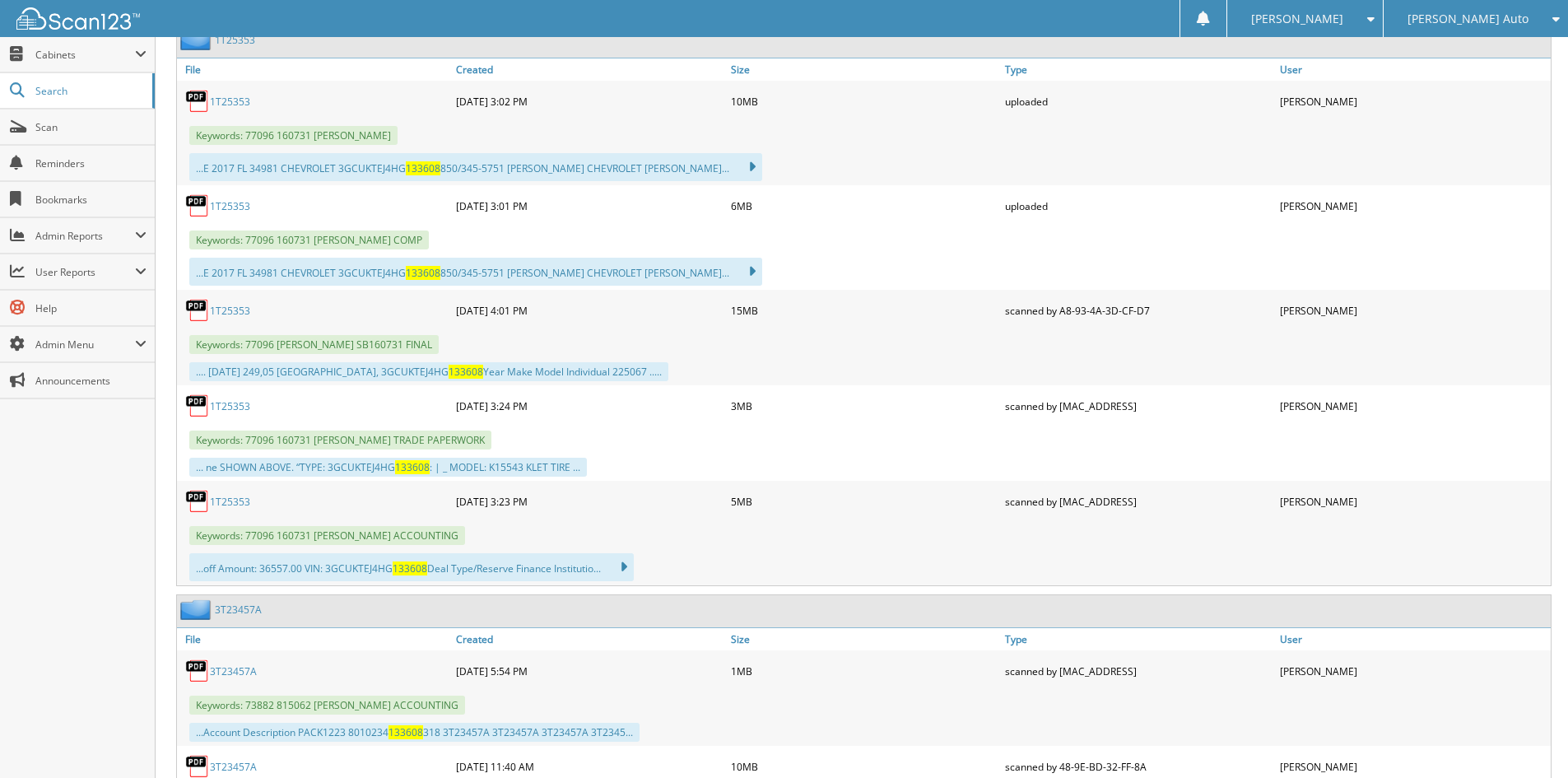
scroll to position [1938, 0]
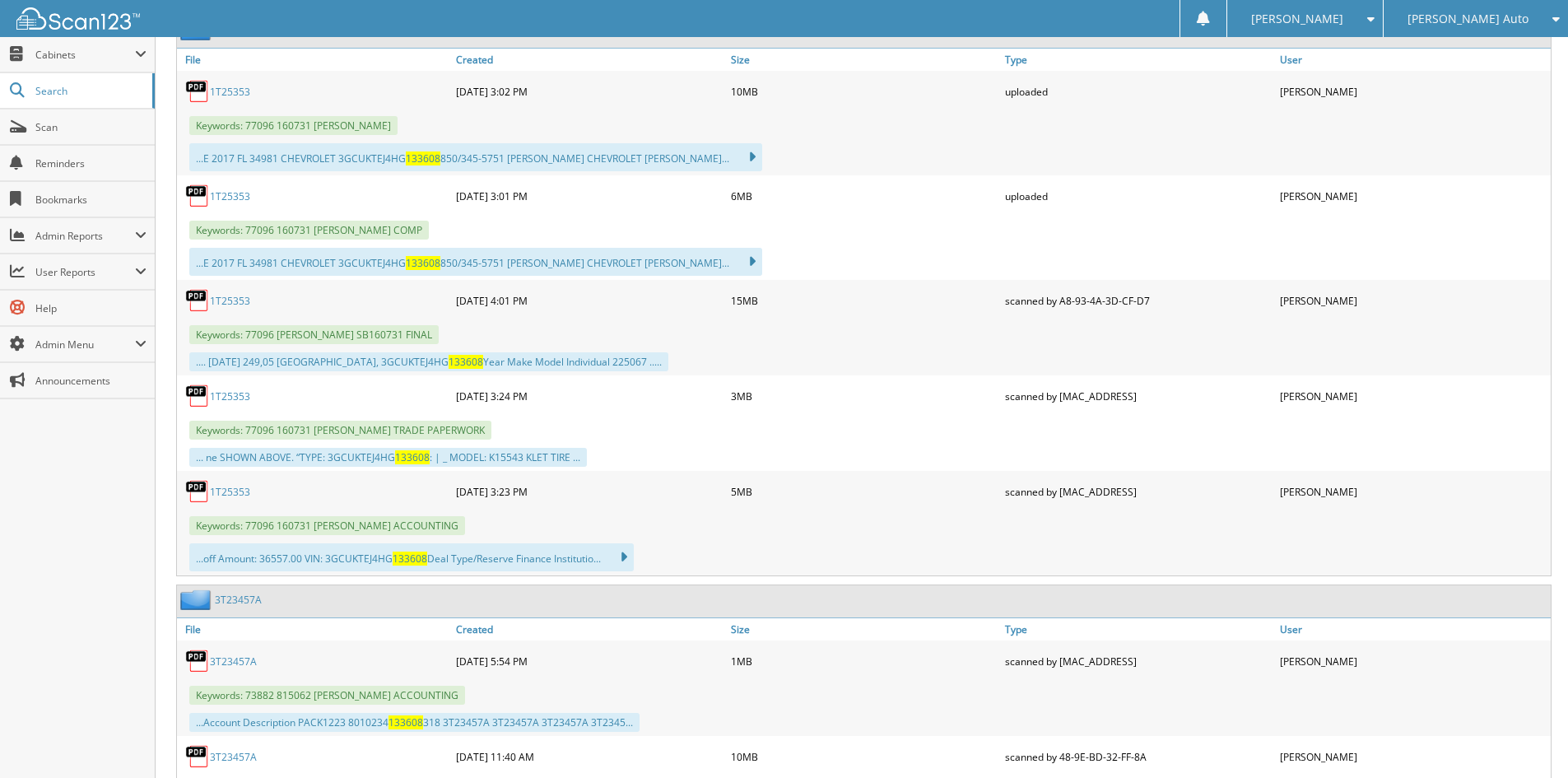
click at [239, 389] on link "1T25353" at bounding box center [230, 396] width 40 height 14
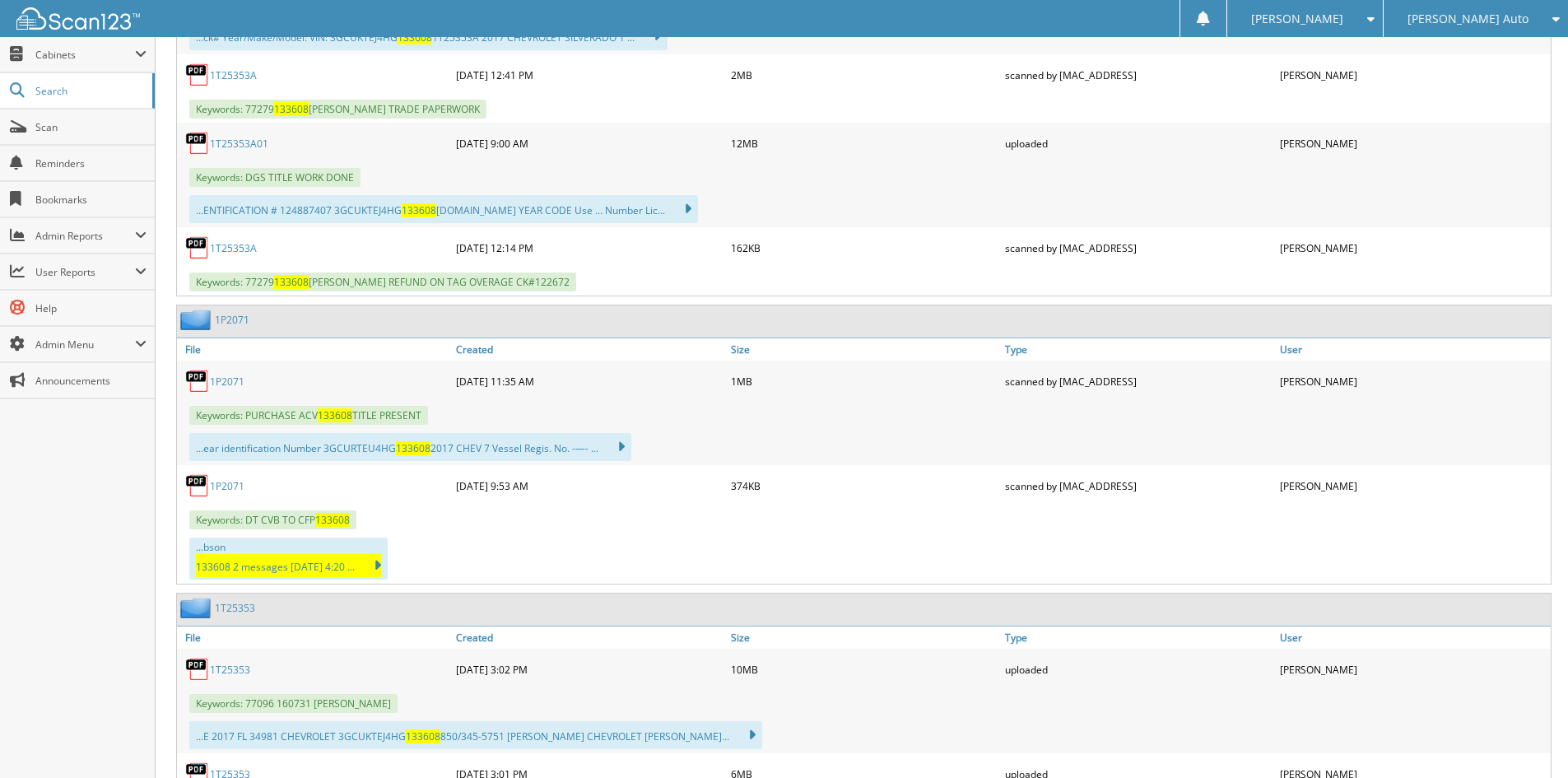
scroll to position [1362, 0]
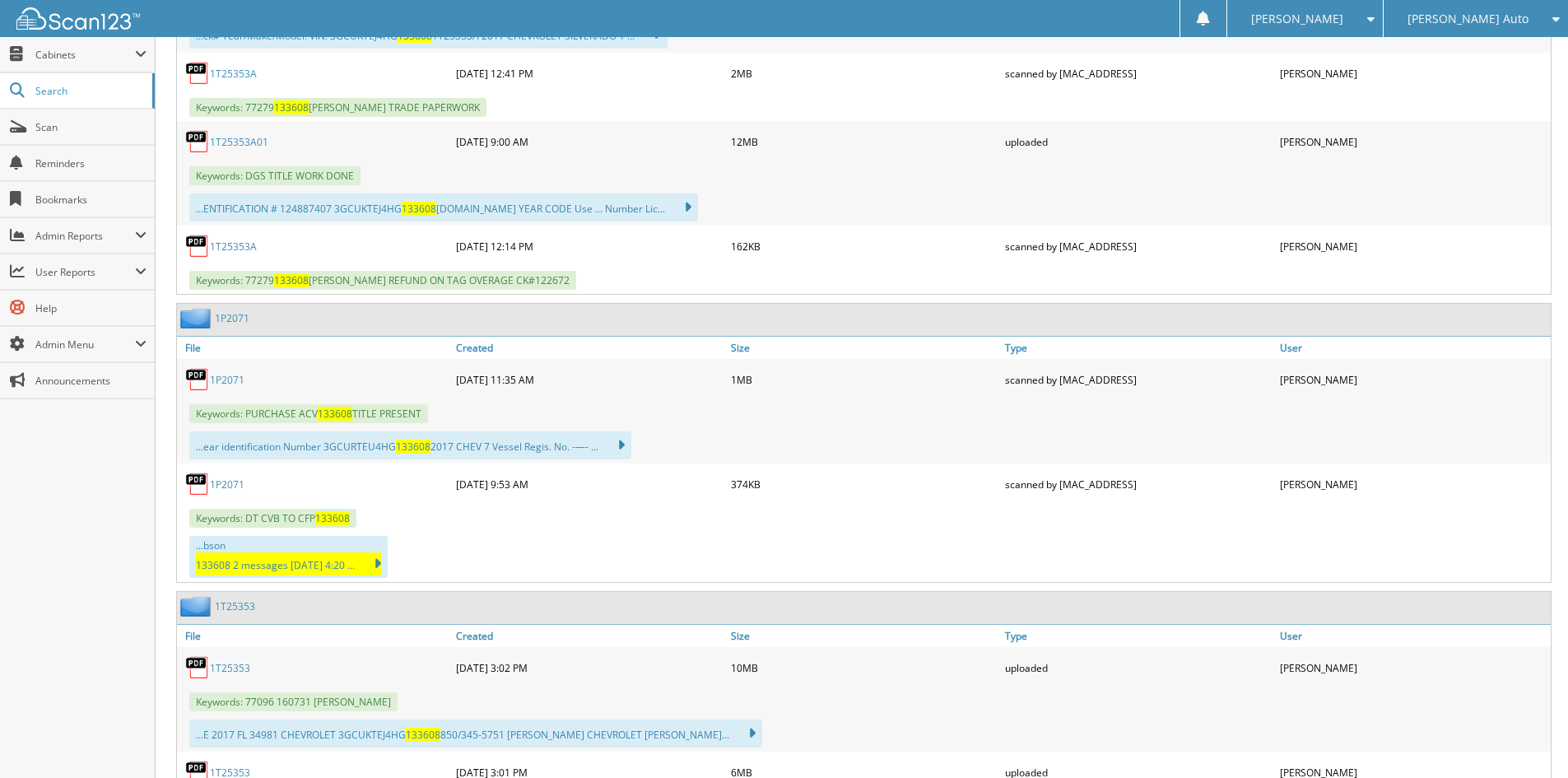
click at [225, 320] on link "1P2071" at bounding box center [232, 318] width 35 height 14
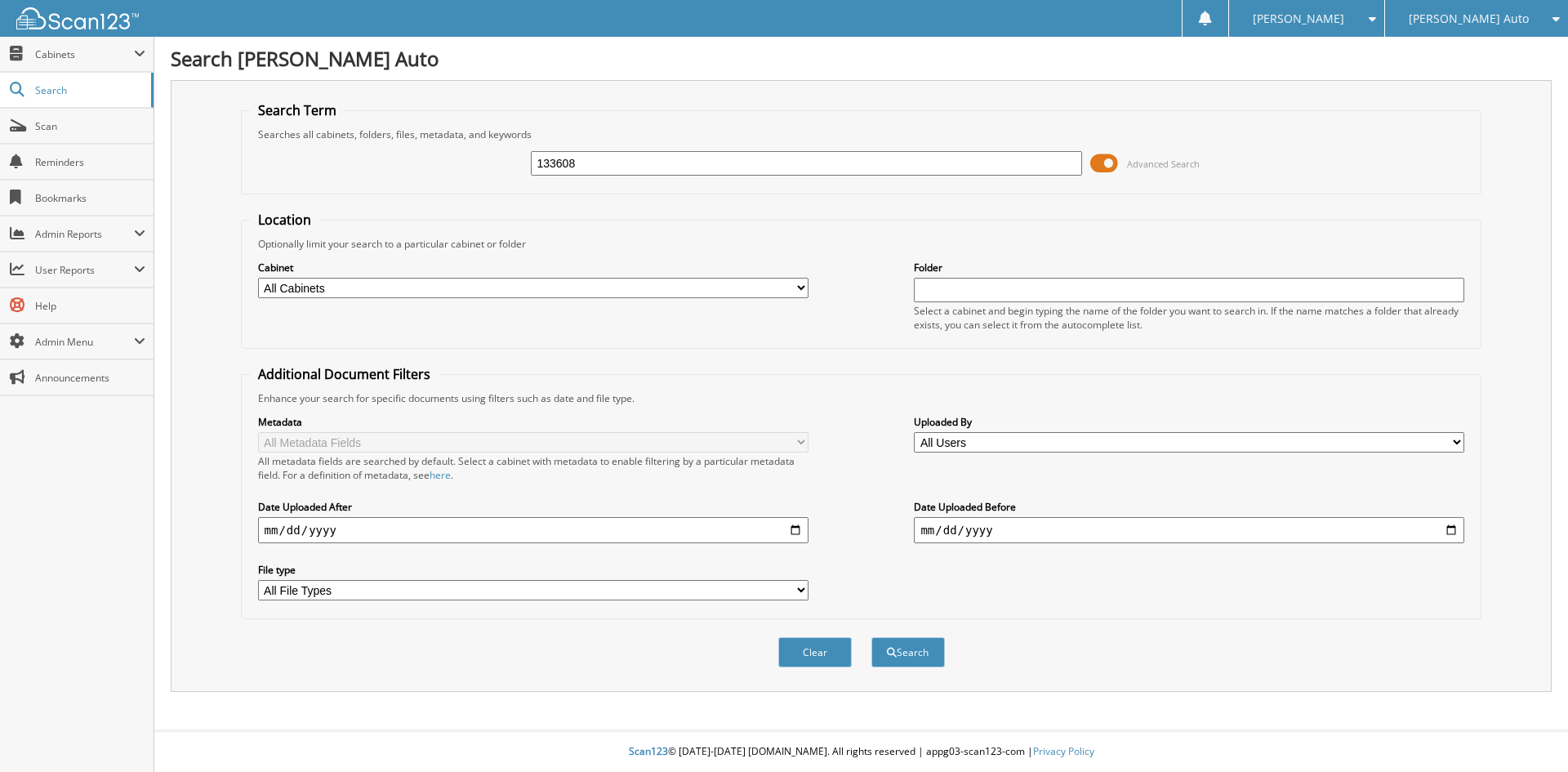
type input "133608"
click at [871, 637] on button "Search" at bounding box center [908, 652] width 74 height 30
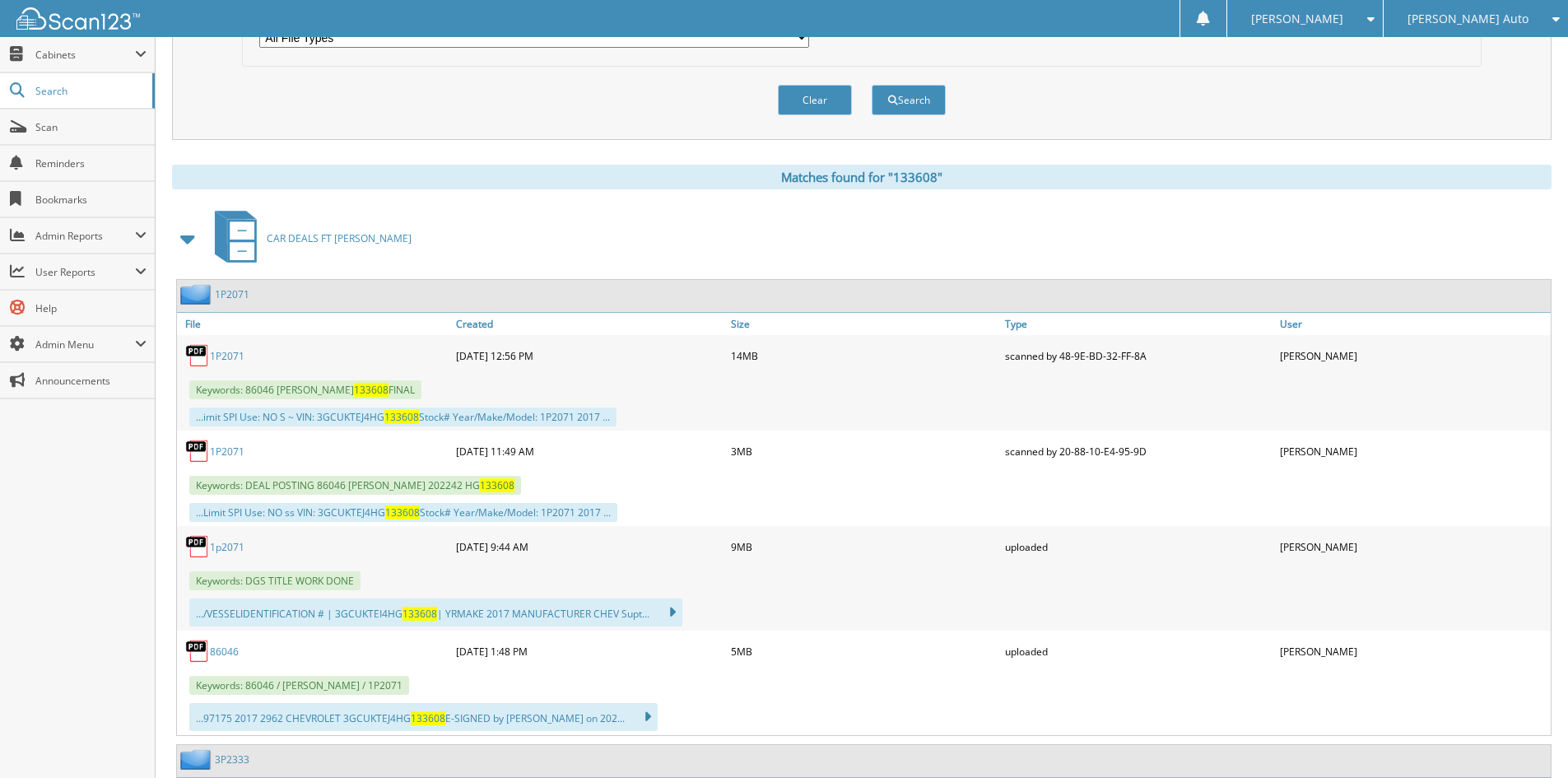
scroll to position [576, 0]
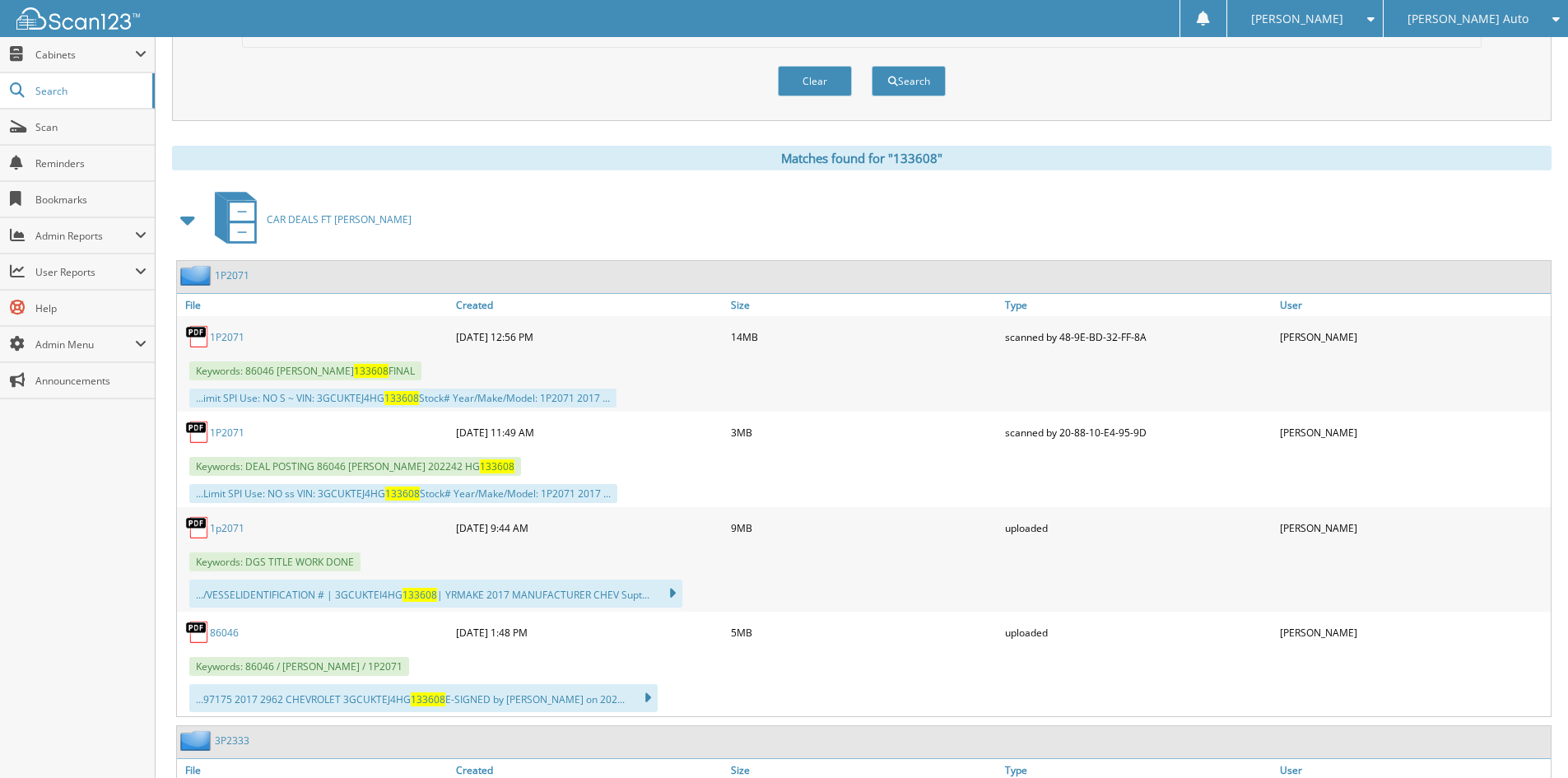
click at [228, 626] on link "86046" at bounding box center [224, 632] width 29 height 14
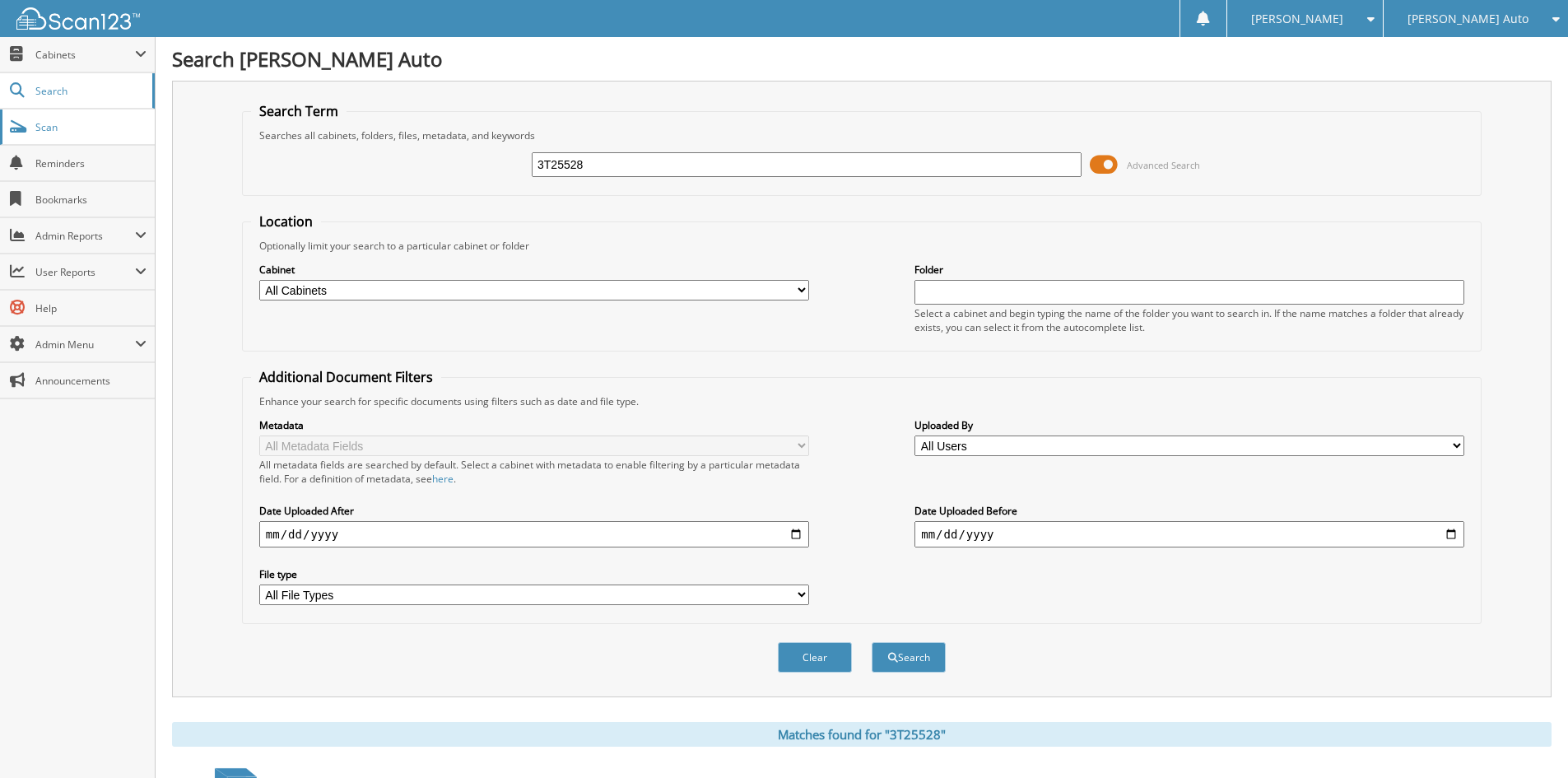
drag, startPoint x: 415, startPoint y: 154, endPoint x: 32, endPoint y: 124, distance: 384.2
click at [223, 159] on div "Search Term Searches all cabinets, folders, files, metadata, and keywords 3T255…" at bounding box center [861, 389] width 1379 height 616
type input "1t25353"
click at [871, 642] on button "Search" at bounding box center [908, 657] width 74 height 31
click at [1109, 164] on span at bounding box center [1104, 164] width 28 height 25
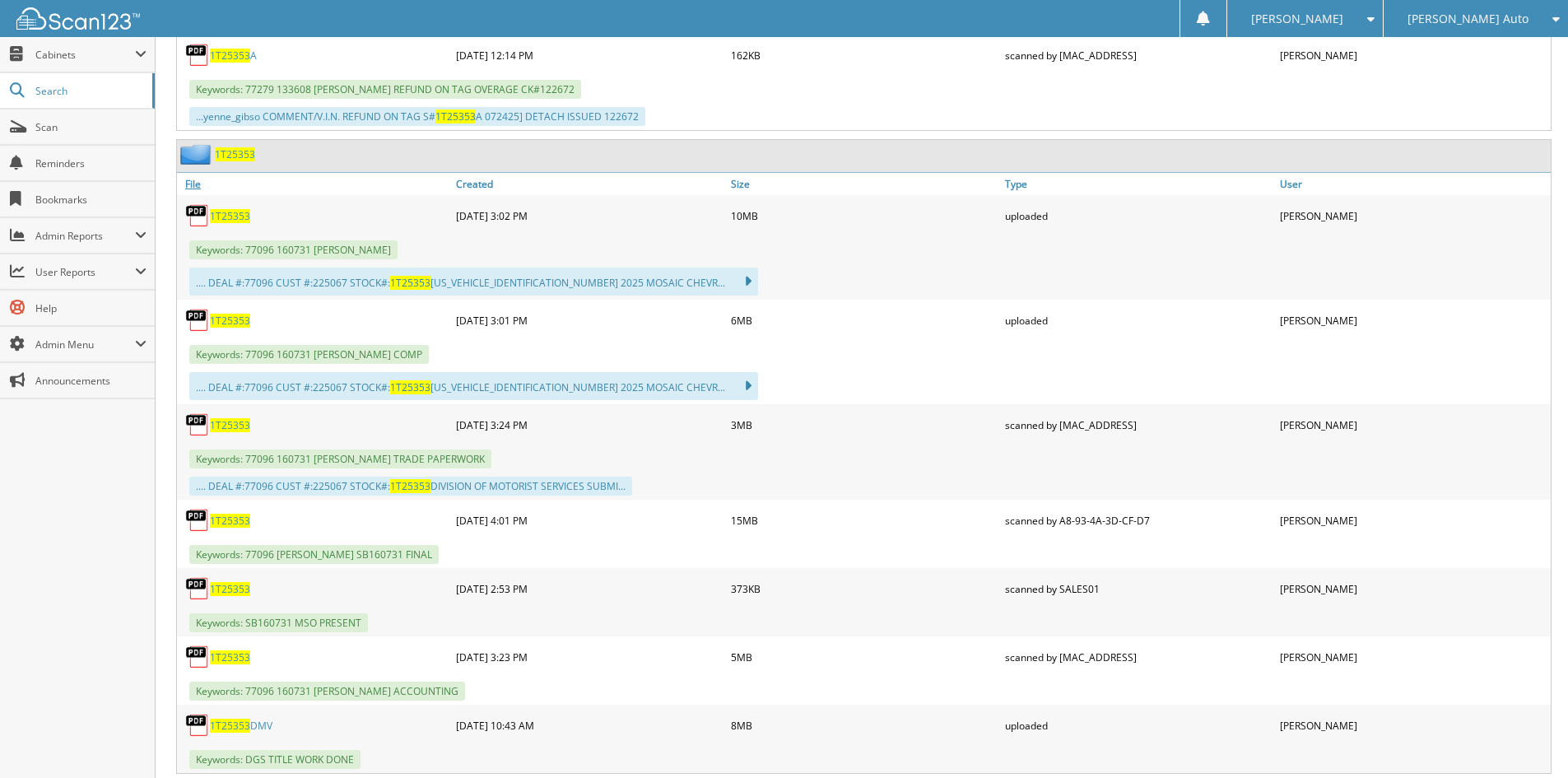
scroll to position [1152, 0]
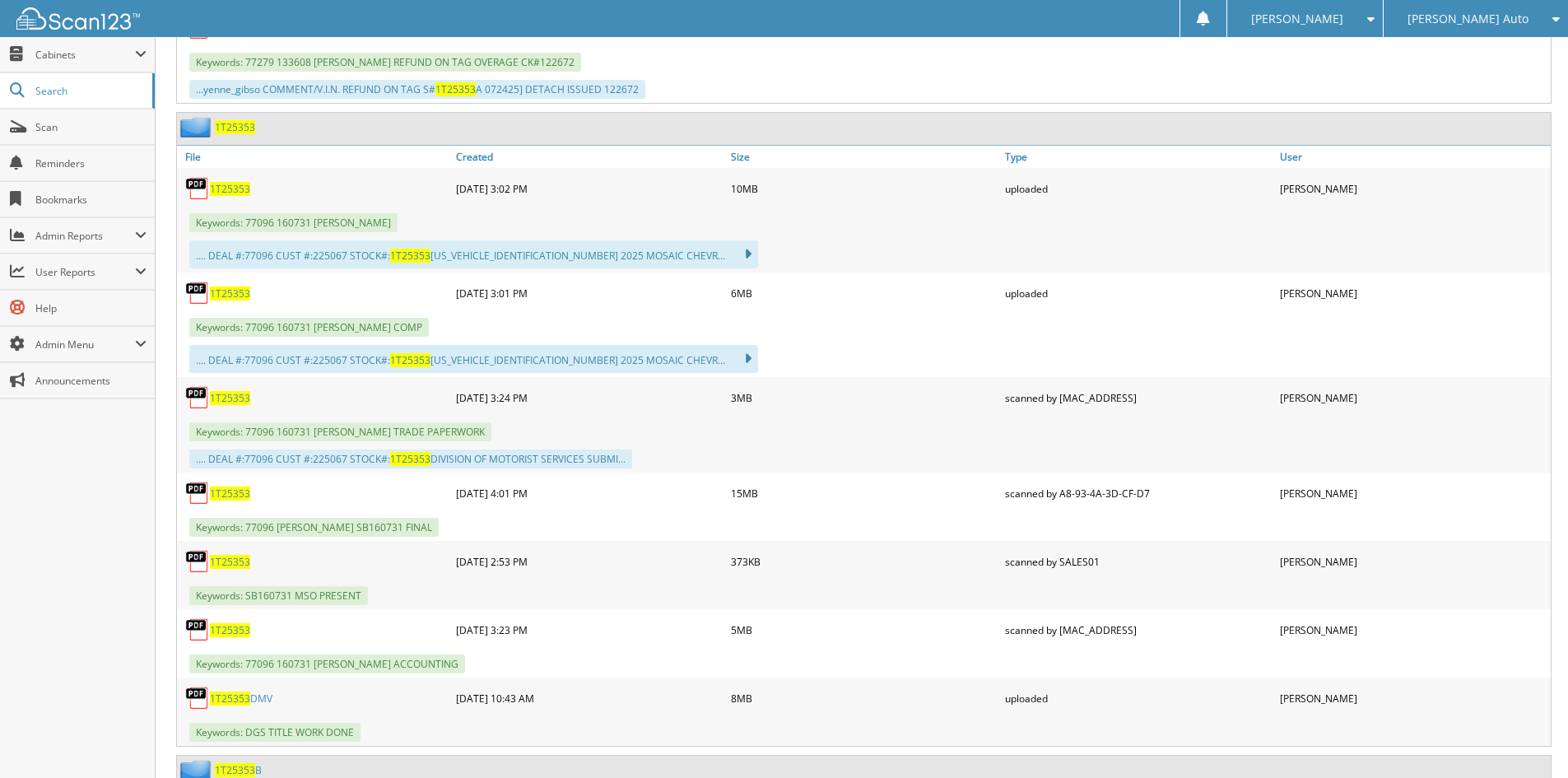
click at [228, 396] on span "1T25353" at bounding box center [230, 397] width 40 height 14
